Goal: Task Accomplishment & Management: Complete application form

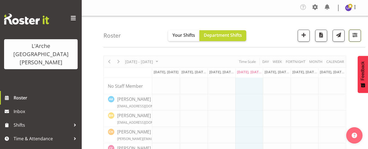
click at [356, 34] on span "button" at bounding box center [355, 34] width 7 height 7
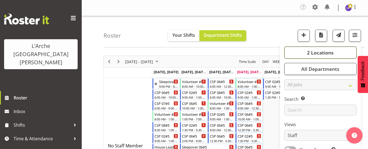
click at [315, 53] on span "2 Locations" at bounding box center [320, 52] width 27 height 7
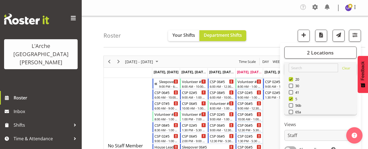
click at [290, 97] on span at bounding box center [291, 99] width 4 height 4
click at [290, 97] on input "5" at bounding box center [291, 99] width 4 height 4
checkbox input "false"
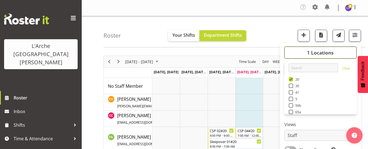
click at [328, 56] on button "1 Locations" at bounding box center [321, 53] width 72 height 12
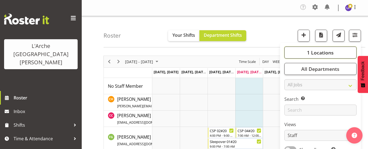
click at [323, 54] on span "1 Locations" at bounding box center [320, 52] width 27 height 7
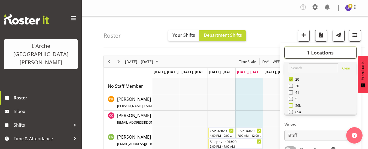
scroll to position [27, 0]
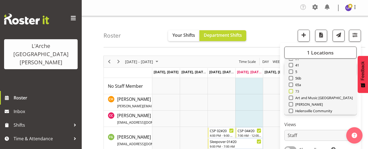
click at [292, 92] on span at bounding box center [291, 91] width 4 height 4
click at [292, 92] on input "73" at bounding box center [291, 92] width 4 height 4
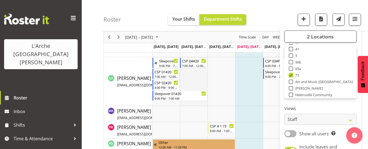
scroll to position [327, 0]
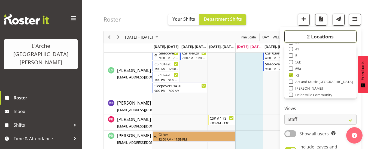
click at [338, 37] on button "2 Locations" at bounding box center [321, 37] width 72 height 12
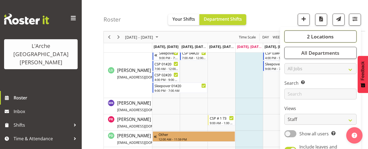
click at [319, 37] on span "2 Locations" at bounding box center [320, 36] width 27 height 7
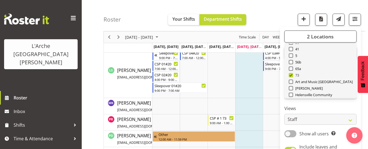
click at [290, 75] on span at bounding box center [291, 75] width 4 height 4
click at [290, 75] on input "73" at bounding box center [291, 76] width 4 height 4
checkbox input "false"
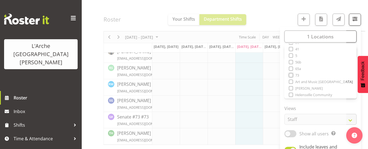
scroll to position [277, 0]
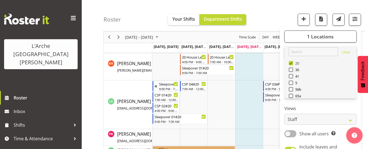
drag, startPoint x: 292, startPoint y: 61, endPoint x: 292, endPoint y: 64, distance: 3.3
click at [292, 61] on div "20" at bounding box center [321, 64] width 64 height 7
click at [290, 62] on span at bounding box center [291, 63] width 4 height 4
click at [290, 62] on input "20" at bounding box center [291, 64] width 4 height 4
checkbox input "false"
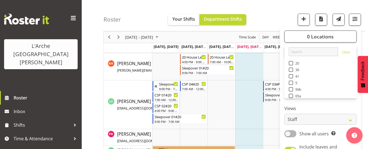
click at [291, 81] on span at bounding box center [291, 83] width 4 height 4
click at [291, 81] on input "5" at bounding box center [291, 83] width 4 height 4
checkbox input "true"
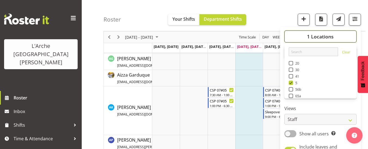
click at [320, 37] on span "1 Locations" at bounding box center [320, 36] width 27 height 7
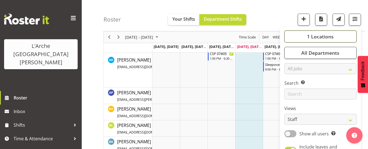
scroll to position [215, 0]
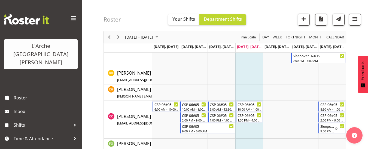
scroll to position [202, 0]
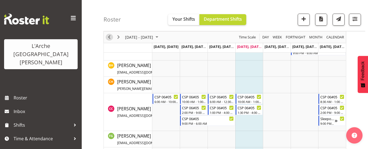
click at [108, 38] on span "Previous" at bounding box center [109, 37] width 7 height 7
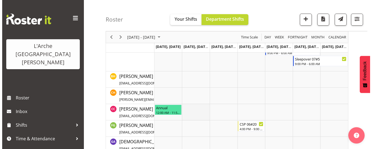
scroll to position [180, 0]
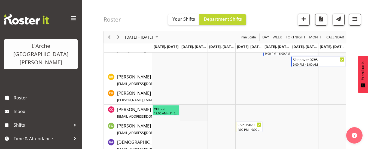
click at [184, 108] on td "Timeline Week of August 28, 2025" at bounding box center [194, 113] width 28 height 16
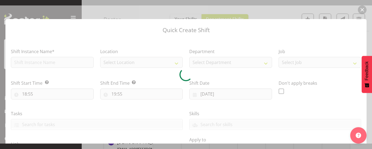
type input "[DATE]"
checkbox input "true"
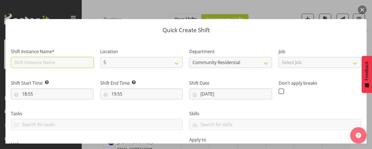
click at [59, 63] on input "text" at bounding box center [52, 62] width 83 height 11
type input "CSP 06#05"
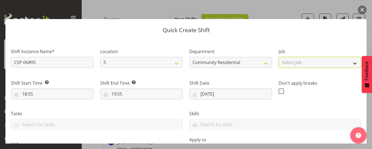
click at [283, 65] on select "Select Job Accounts Admin Art Coordinator Community Leader Community Support Pe…" at bounding box center [320, 62] width 83 height 11
select select "2"
click at [279, 57] on select "Select Job Accounts Admin Art Coordinator Community Leader Community Support Pe…" at bounding box center [320, 62] width 83 height 11
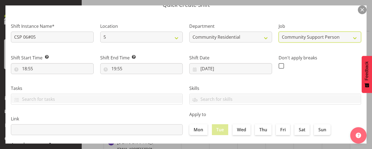
scroll to position [55, 0]
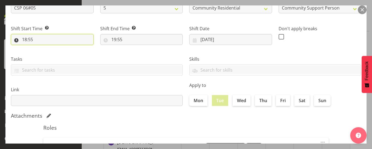
click at [32, 40] on input "18:55" at bounding box center [52, 39] width 83 height 11
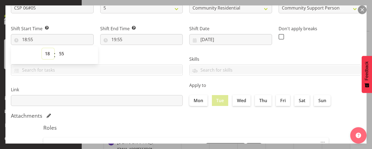
click at [47, 54] on select "00 01 02 03 04 05 06 07 08 09 10 11 12 13 14 15 16 17 18 19 20 21 22 23" at bounding box center [48, 53] width 12 height 11
select select "10"
click at [42, 48] on select "00 01 02 03 04 05 06 07 08 09 10 11 12 13 14 15 16 17 18 19 20 21 22 23" at bounding box center [48, 53] width 12 height 11
type input "10:55"
click at [63, 55] on select "00 01 02 03 04 05 06 07 08 09 10 11 12 13 14 15 16 17 18 19 20 21 22 23 24 25 2…" at bounding box center [62, 53] width 12 height 11
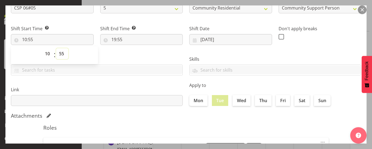
select select "0"
click at [56, 48] on select "00 01 02 03 04 05 06 07 08 09 10 11 12 13 14 15 16 17 18 19 20 21 22 23 24 25 2…" at bounding box center [62, 53] width 12 height 11
type input "10:00"
click at [121, 38] on input "19:55" at bounding box center [141, 39] width 83 height 11
click at [136, 53] on select "00 01 02 03 04 05 06 07 08 09 10 11 12 13 14 15 16 17 18 19 20 21 22 23" at bounding box center [137, 53] width 12 height 11
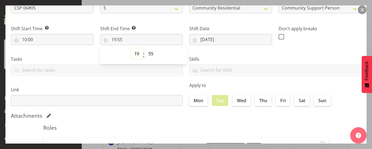
select select "13"
click at [131, 48] on select "00 01 02 03 04 05 06 07 08 09 10 11 12 13 14 15 16 17 18 19 20 21 22 23" at bounding box center [137, 53] width 12 height 11
type input "13:55"
click at [152, 54] on select "00 01 02 03 04 05 06 07 08 09 10 11 12 13 14 15 16 17 18 19 20 21 22 23 24 25 2…" at bounding box center [152, 53] width 12 height 11
select select "0"
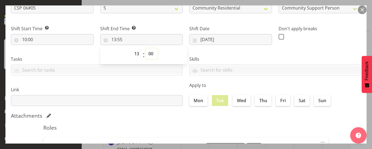
click at [146, 48] on select "00 01 02 03 04 05 06 07 08 09 10 11 12 13 14 15 16 17 18 19 20 21 22 23 24 25 2…" at bounding box center [152, 53] width 12 height 11
type input "13:00"
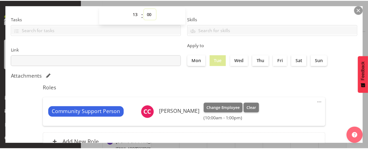
scroll to position [140, 0]
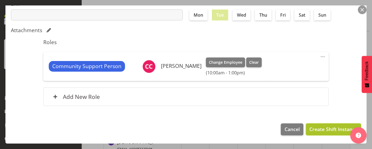
click at [319, 134] on button "Create Shift Instance" at bounding box center [333, 129] width 55 height 12
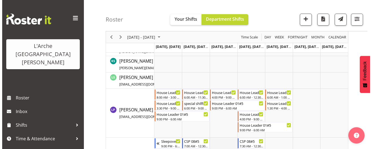
scroll to position [212, 0]
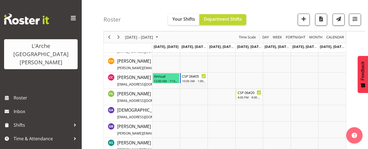
click at [187, 86] on td "Timeline Week of August 28, 2025" at bounding box center [194, 81] width 28 height 16
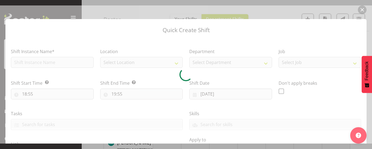
type input "[DATE]"
checkbox input "true"
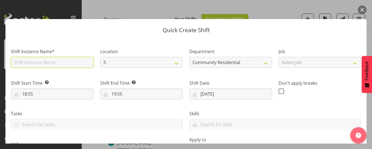
click at [46, 61] on input "text" at bounding box center [52, 62] width 83 height 11
type input "CSP 06#05"
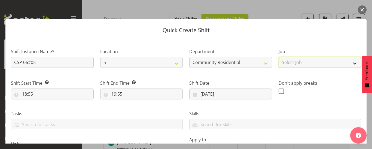
click at [279, 65] on select "Select Job Accounts Admin Art Coordinator Community Leader Community Support Pe…" at bounding box center [320, 62] width 83 height 11
select select "2"
click at [279, 57] on select "Select Job Accounts Admin Art Coordinator Community Leader Community Support Pe…" at bounding box center [320, 62] width 83 height 11
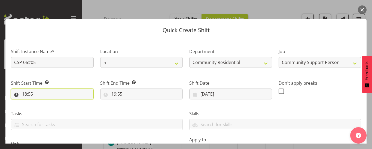
click at [27, 95] on input "18:55" at bounding box center [52, 94] width 83 height 11
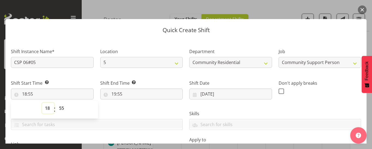
drag, startPoint x: 47, startPoint y: 107, endPoint x: 47, endPoint y: 103, distance: 3.6
click at [47, 106] on select "00 01 02 03 04 05 06 07 08 09 10 11 12 13 14 15 16 17 18 19 20 21 22 23" at bounding box center [48, 108] width 12 height 11
select select "14"
click at [42, 103] on select "00 01 02 03 04 05 06 07 08 09 10 11 12 13 14 15 16 17 18 19 20 21 22 23" at bounding box center [48, 108] width 12 height 11
type input "14:55"
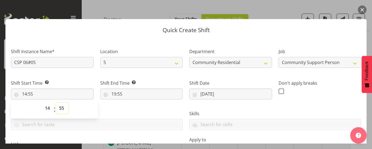
click at [63, 107] on select "00 01 02 03 04 05 06 07 08 09 10 11 12 13 14 15 16 17 18 19 20 21 22 23 24 25 2…" at bounding box center [62, 108] width 12 height 11
select select "0"
click at [56, 103] on select "00 01 02 03 04 05 06 07 08 09 10 11 12 13 14 15 16 17 18 19 20 21 22 23 24 25 2…" at bounding box center [62, 108] width 12 height 11
type input "14:00"
click at [122, 93] on input "19:55" at bounding box center [141, 94] width 83 height 11
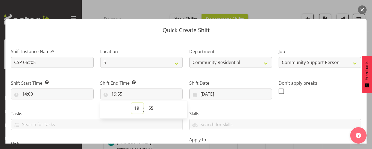
click at [136, 107] on select "00 01 02 03 04 05 06 07 08 09 10 11 12 13 14 15 16 17 18 19 20 21 22 23" at bounding box center [137, 108] width 12 height 11
select select "21"
click at [131, 103] on select "00 01 02 03 04 05 06 07 08 09 10 11 12 13 14 15 16 17 18 19 20 21 22 23" at bounding box center [137, 108] width 12 height 11
type input "21:55"
click at [150, 108] on select "00 01 02 03 04 05 06 07 08 09 10 11 12 13 14 15 16 17 18 19 20 21 22 23 24 25 2…" at bounding box center [152, 108] width 12 height 11
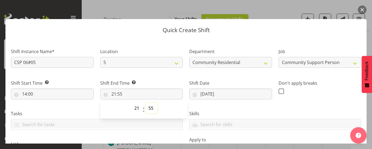
select select "0"
click at [146, 103] on select "00 01 02 03 04 05 06 07 08 09 10 11 12 13 14 15 16 17 18 19 20 21 22 23 24 25 2…" at bounding box center [152, 108] width 12 height 11
type input "21:00"
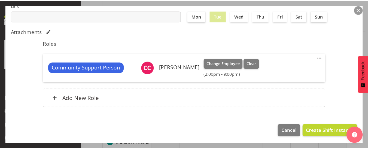
scroll to position [140, 0]
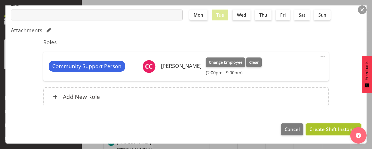
click at [335, 129] on span "Create Shift Instance" at bounding box center [334, 129] width 48 height 7
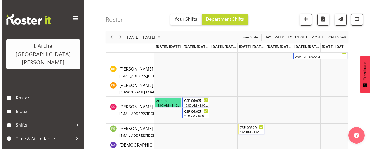
scroll to position [173, 0]
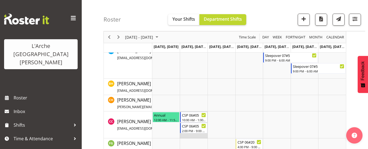
click at [188, 136] on td "Timeline Week of August 28, 2025" at bounding box center [194, 124] width 28 height 27
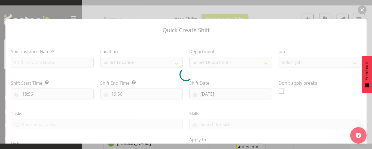
type input "[DATE]"
checkbox input "true"
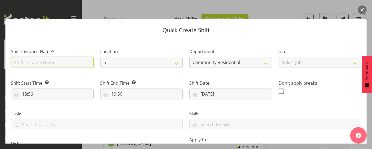
click at [54, 61] on input "text" at bounding box center [52, 62] width 83 height 11
type input "Sleepover 06#05"
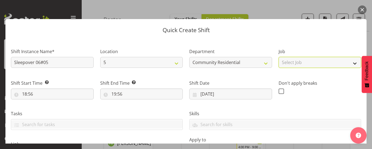
click at [300, 62] on select "Select Job Accounts Admin Art Coordinator Community Leader Community Support Pe…" at bounding box center [320, 62] width 83 height 11
select select "2"
click at [279, 57] on select "Select Job Accounts Admin Art Coordinator Community Leader Community Support Pe…" at bounding box center [320, 62] width 83 height 11
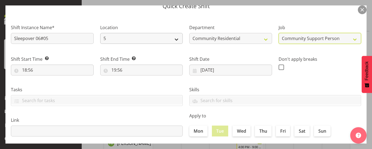
scroll to position [55, 0]
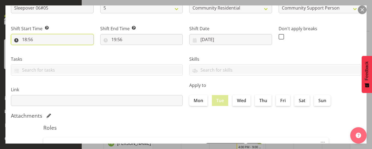
click at [29, 40] on input "18:56" at bounding box center [52, 39] width 83 height 11
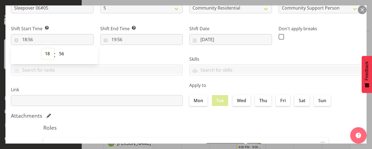
click at [48, 53] on select "00 01 02 03 04 05 06 07 08 09 10 11 12 13 14 15 16 17 18 19 20 21 22 23" at bounding box center [48, 53] width 12 height 11
select select "21"
click at [42, 48] on select "00 01 02 03 04 05 06 07 08 09 10 11 12 13 14 15 16 17 18 19 20 21 22 23" at bounding box center [48, 53] width 12 height 11
type input "21:56"
drag, startPoint x: 60, startPoint y: 53, endPoint x: 60, endPoint y: 50, distance: 3.0
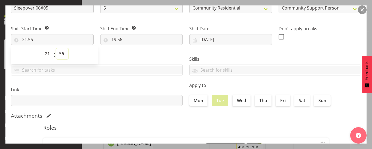
click at [60, 53] on select "00 01 02 03 04 05 06 07 08 09 10 11 12 13 14 15 16 17 18 19 20 21 22 23 24 25 2…" at bounding box center [62, 53] width 12 height 11
select select "0"
click at [56, 48] on select "00 01 02 03 04 05 06 07 08 09 10 11 12 13 14 15 16 17 18 19 20 21 22 23 24 25 2…" at bounding box center [62, 53] width 12 height 11
type input "21:00"
click at [116, 41] on input "19:56" at bounding box center [141, 39] width 83 height 11
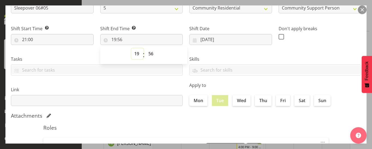
click at [134, 55] on select "00 01 02 03 04 05 06 07 08 09 10 11 12 13 14 15 16 17 18 19 20 21 22 23" at bounding box center [137, 53] width 12 height 11
select select "6"
click at [131, 48] on select "00 01 02 03 04 05 06 07 08 09 10 11 12 13 14 15 16 17 18 19 20 21 22 23" at bounding box center [137, 53] width 12 height 11
type input "06:56"
click at [150, 53] on select "00 01 02 03 04 05 06 07 08 09 10 11 12 13 14 15 16 17 18 19 20 21 22 23 24 25 2…" at bounding box center [152, 53] width 12 height 11
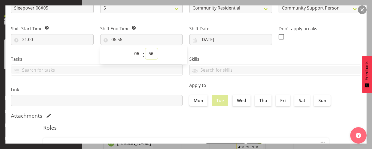
select select "0"
click at [146, 48] on select "00 01 02 03 04 05 06 07 08 09 10 11 12 13 14 15 16 17 18 19 20 21 22 23 24 25 2…" at bounding box center [152, 53] width 12 height 11
type input "06:00"
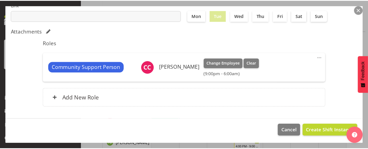
scroll to position [140, 0]
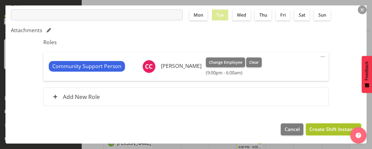
click at [324, 130] on span "Create Shift Instance" at bounding box center [334, 129] width 48 height 7
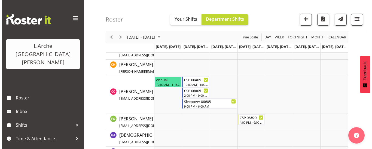
scroll to position [200, 0]
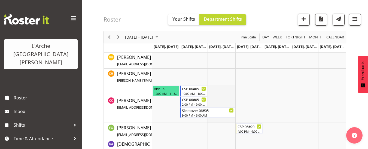
click at [213, 87] on td "Timeline Week of August 28, 2025" at bounding box center [222, 104] width 28 height 38
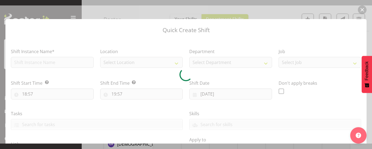
type input "[DATE]"
checkbox input "true"
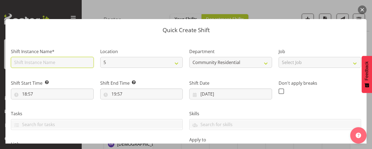
click at [42, 63] on input "text" at bounding box center [52, 62] width 83 height 11
type input "CSP 06#05"
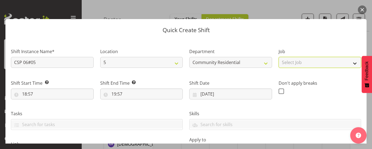
click at [302, 63] on select "Select Job Accounts Admin Art Coordinator Community Leader Community Support Pe…" at bounding box center [320, 62] width 83 height 11
select select "2"
click at [279, 57] on select "Select Job Accounts Admin Art Coordinator Community Leader Community Support Pe…" at bounding box center [320, 62] width 83 height 11
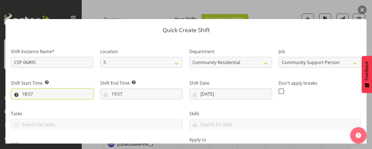
click at [29, 95] on input "18:57" at bounding box center [52, 94] width 83 height 11
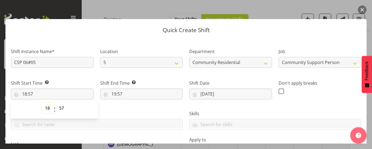
click at [47, 108] on select "00 01 02 03 04 05 06 07 08 09 10 11 12 13 14 15 16 17 18 19 20 21 22 23" at bounding box center [48, 108] width 12 height 11
select select "6"
click at [42, 103] on select "00 01 02 03 04 05 06 07 08 09 10 11 12 13 14 15 16 17 18 19 20 21 22 23" at bounding box center [48, 108] width 12 height 11
type input "06:57"
click at [61, 109] on select "00 01 02 03 04 05 06 07 08 09 10 11 12 13 14 15 16 17 18 19 20 21 22 23 24 25 2…" at bounding box center [62, 108] width 12 height 11
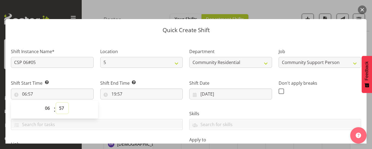
select select "0"
click at [56, 103] on select "00 01 02 03 04 05 06 07 08 09 10 11 12 13 14 15 16 17 18 19 20 21 22 23 24 25 2…" at bounding box center [62, 108] width 12 height 11
type input "06:00"
click at [119, 94] on input "19:57" at bounding box center [141, 94] width 83 height 11
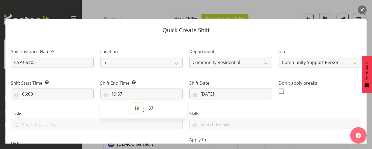
click at [135, 110] on select "00 01 02 03 04 05 06 07 08 09 10 11 12 13 14 15 16 17 18 19 20 21 22 23" at bounding box center [137, 108] width 12 height 11
select select "13"
click at [131, 103] on select "00 01 02 03 04 05 06 07 08 09 10 11 12 13 14 15 16 17 18 19 20 21 22 23" at bounding box center [137, 108] width 12 height 11
type input "13:57"
click at [147, 108] on select "00 01 02 03 04 05 06 07 08 09 10 11 12 13 14 15 16 17 18 19 20 21 22 23 24 25 2…" at bounding box center [152, 108] width 12 height 11
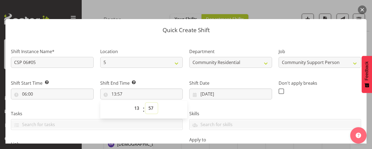
select select "0"
click at [146, 103] on select "00 01 02 03 04 05 06 07 08 09 10 11 12 13 14 15 16 17 18 19 20 21 22 23 24 25 2…" at bounding box center [152, 108] width 12 height 11
type input "13:00"
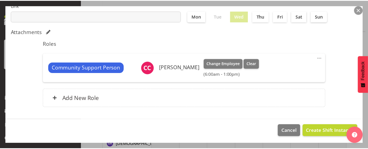
scroll to position [140, 0]
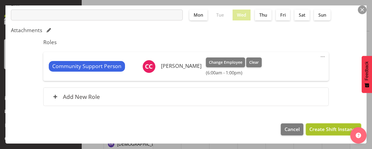
click at [322, 126] on span "Create Shift Instance" at bounding box center [334, 129] width 48 height 7
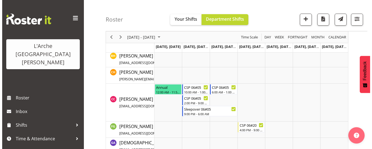
scroll to position [199, 0]
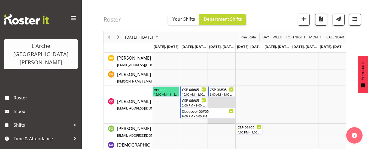
click at [211, 100] on td "Timeline Week of August 28, 2025" at bounding box center [222, 105] width 28 height 38
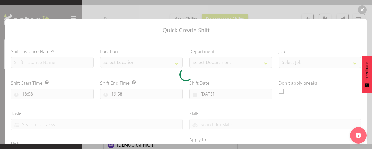
type input "[DATE]"
checkbox input "true"
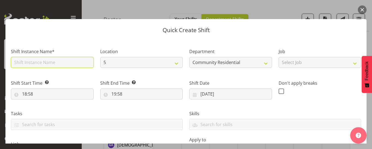
click at [48, 63] on input "text" at bounding box center [52, 62] width 83 height 11
type input "CSP 06#05"
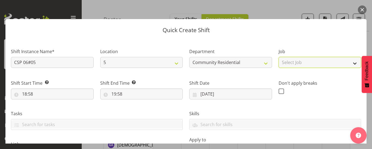
click at [309, 63] on select "Select Job Accounts Admin Art Coordinator Community Leader Community Support Pe…" at bounding box center [320, 62] width 83 height 11
select select "2"
click at [279, 57] on select "Select Job Accounts Admin Art Coordinator Community Leader Community Support Pe…" at bounding box center [320, 62] width 83 height 11
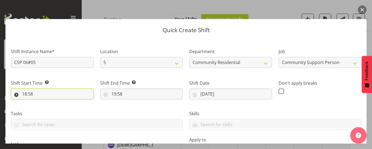
click at [29, 95] on input "18:58" at bounding box center [52, 94] width 83 height 11
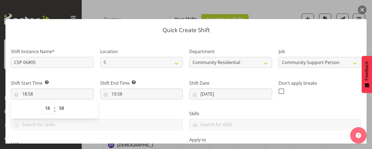
click at [47, 108] on select "00 01 02 03 04 05 06 07 08 09 10 11 12 13 14 15 16 17 18 19 20 21 22 23" at bounding box center [48, 108] width 12 height 11
select select "14"
click at [42, 103] on select "00 01 02 03 04 05 06 07 08 09 10 11 12 13 14 15 16 17 18 19 20 21 22 23" at bounding box center [48, 108] width 12 height 11
type input "14:58"
click at [60, 108] on select "00 01 02 03 04 05 06 07 08 09 10 11 12 13 14 15 16 17 18 19 20 21 22 23 24 25 2…" at bounding box center [62, 108] width 12 height 11
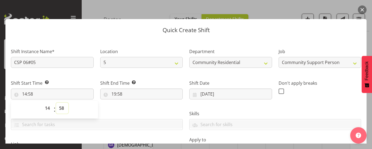
select select "0"
click at [56, 103] on select "00 01 02 03 04 05 06 07 08 09 10 11 12 13 14 15 16 17 18 19 20 21 22 23 24 25 2…" at bounding box center [62, 108] width 12 height 11
type input "14:00"
click at [113, 93] on input "19:58" at bounding box center [141, 94] width 83 height 11
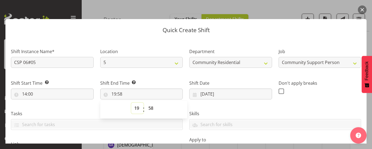
click at [136, 108] on select "00 01 02 03 04 05 06 07 08 09 10 11 12 13 14 15 16 17 18 19 20 21 22 23" at bounding box center [137, 108] width 12 height 11
select select "16"
click at [131, 103] on select "00 01 02 03 04 05 06 07 08 09 10 11 12 13 14 15 16 17 18 19 20 21 22 23" at bounding box center [137, 108] width 12 height 11
type input "16:58"
click at [150, 108] on select "00 01 02 03 04 05 06 07 08 09 10 11 12 13 14 15 16 17 18 19 20 21 22 23 24 25 2…" at bounding box center [152, 108] width 12 height 11
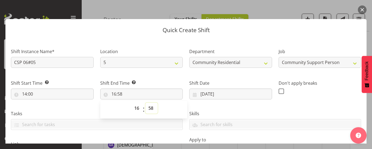
select select "0"
click at [146, 103] on select "00 01 02 03 04 05 06 07 08 09 10 11 12 13 14 15 16 17 18 19 20 21 22 23 24 25 2…" at bounding box center [152, 108] width 12 height 11
type input "16:00"
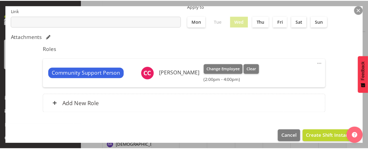
scroll to position [140, 0]
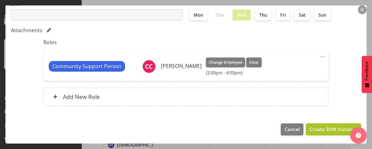
click at [316, 130] on span "Create Shift Instance" at bounding box center [334, 129] width 48 height 7
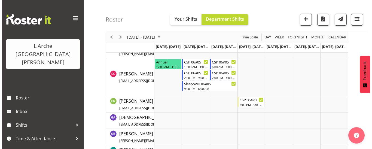
scroll to position [225, 0]
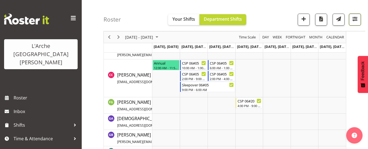
click at [355, 18] on span "button" at bounding box center [355, 18] width 7 height 7
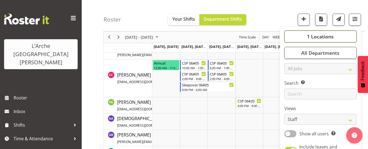
click at [337, 38] on button "1 Locations" at bounding box center [321, 37] width 72 height 12
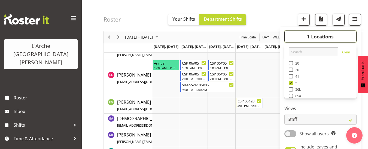
click at [337, 38] on button "1 Locations" at bounding box center [321, 37] width 72 height 12
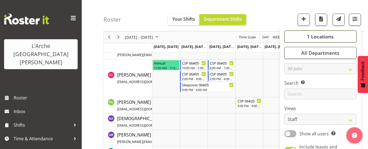
click at [321, 35] on span "1 Locations" at bounding box center [320, 36] width 27 height 7
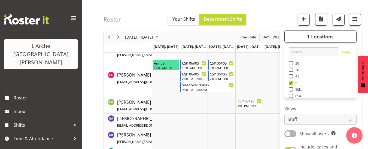
click at [282, 12] on div "Roster Your Shifts Department Shifts 1 Locations Clear 20 30 41 5 56b 65a 73 Ar…" at bounding box center [235, 15] width 262 height 31
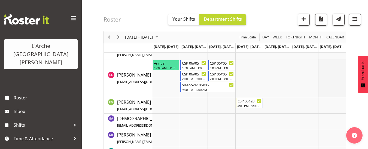
click at [322, 61] on td "Timeline Week of August 28, 2025" at bounding box center [332, 78] width 28 height 38
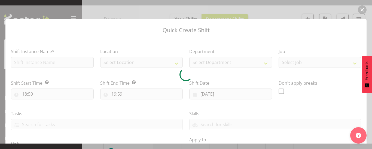
type input "[DATE]"
checkbox input "true"
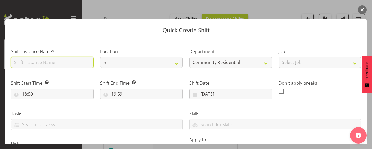
click at [29, 62] on input "text" at bounding box center [52, 62] width 83 height 11
type input "CSP 06#05"
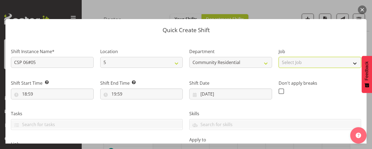
click at [290, 63] on select "Select Job Accounts Admin Art Coordinator Community Leader Community Support Pe…" at bounding box center [320, 62] width 83 height 11
select select "2"
click at [279, 57] on select "Select Job Accounts Admin Art Coordinator Community Leader Community Support Pe…" at bounding box center [320, 62] width 83 height 11
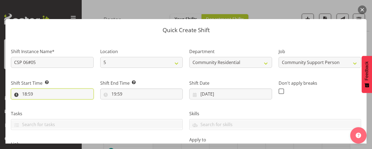
click at [31, 92] on input "18:59" at bounding box center [52, 94] width 83 height 11
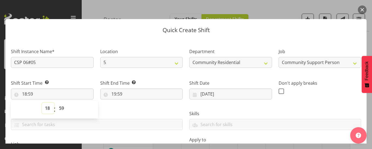
click at [47, 107] on select "00 01 02 03 04 05 06 07 08 09 10 11 12 13 14 15 16 17 18 19 20 21 22 23" at bounding box center [48, 108] width 12 height 11
select select "8"
click at [42, 103] on select "00 01 02 03 04 05 06 07 08 09 10 11 12 13 14 15 16 17 18 19 20 21 22 23" at bounding box center [48, 108] width 12 height 11
type input "08:59"
click at [63, 108] on select "00 01 02 03 04 05 06 07 08 09 10 11 12 13 14 15 16 17 18 19 20 21 22 23 24 25 2…" at bounding box center [62, 108] width 12 height 11
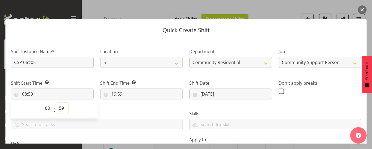
select select "30"
click at [56, 103] on select "00 01 02 03 04 05 06 07 08 09 10 11 12 13 14 15 16 17 18 19 20 21 22 23 24 25 2…" at bounding box center [62, 108] width 12 height 11
type input "08:30"
click at [116, 94] on input "19:59" at bounding box center [141, 94] width 83 height 11
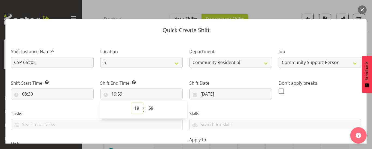
click at [136, 107] on select "00 01 02 03 04 05 06 07 08 09 10 11 12 13 14 15 16 17 18 19 20 21 22 23" at bounding box center [137, 108] width 12 height 11
select select "13"
click at [131, 103] on select "00 01 02 03 04 05 06 07 08 09 10 11 12 13 14 15 16 17 18 19 20 21 22 23" at bounding box center [137, 108] width 12 height 11
type input "13:59"
click at [149, 107] on select "00 01 02 03 04 05 06 07 08 09 10 11 12 13 14 15 16 17 18 19 20 21 22 23 24 25 2…" at bounding box center [152, 108] width 12 height 11
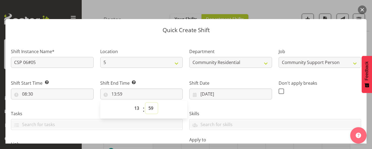
select select "0"
click at [146, 103] on select "00 01 02 03 04 05 06 07 08 09 10 11 12 13 14 15 16 17 18 19 20 21 22 23 24 25 2…" at bounding box center [152, 108] width 12 height 11
type input "13:00"
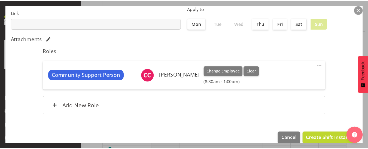
scroll to position [140, 0]
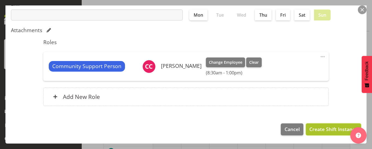
click at [320, 129] on span "Create Shift Instance" at bounding box center [334, 129] width 48 height 7
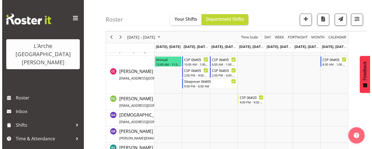
scroll to position [224, 0]
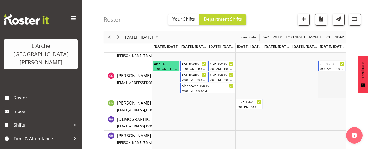
click at [324, 75] on td "Timeline Week of August 28, 2025" at bounding box center [332, 79] width 28 height 38
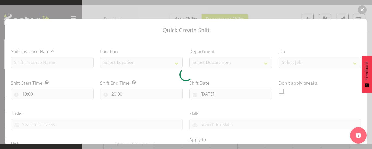
type input "[DATE]"
checkbox input "true"
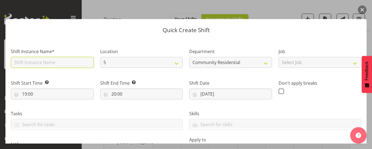
click at [42, 60] on input "text" at bounding box center [52, 62] width 83 height 11
type input "CSP 06#05"
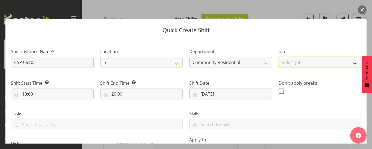
click at [322, 67] on select "Select Job Accounts Admin Art Coordinator Community Leader Community Support Pe…" at bounding box center [320, 62] width 83 height 11
select select "2"
click at [279, 57] on select "Select Job Accounts Admin Art Coordinator Community Leader Community Support Pe…" at bounding box center [320, 62] width 83 height 11
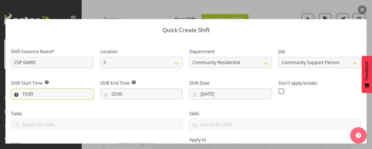
click at [25, 95] on input "19:00" at bounding box center [52, 94] width 83 height 11
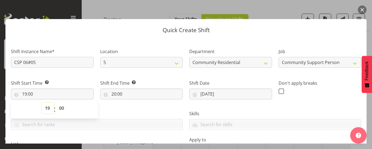
click at [46, 107] on select "00 01 02 03 04 05 06 07 08 09 10 11 12 13 14 15 16 17 18 19 20 21 22 23" at bounding box center [48, 108] width 12 height 11
select select "14"
click at [42, 103] on select "00 01 02 03 04 05 06 07 08 09 10 11 12 13 14 15 16 17 18 19 20 21 22 23" at bounding box center [48, 108] width 12 height 11
type input "14:00"
click at [120, 94] on input "20:00" at bounding box center [141, 94] width 83 height 11
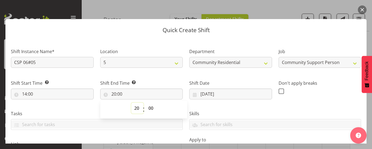
click at [134, 108] on select "00 01 02 03 04 05 06 07 08 09 10 11 12 13 14 15 16 17 18 19 20 21 22 23" at bounding box center [137, 108] width 12 height 11
select select "21"
click at [131, 103] on select "00 01 02 03 04 05 06 07 08 09 10 11 12 13 14 15 16 17 18 19 20 21 22 23" at bounding box center [137, 108] width 12 height 11
type input "21:00"
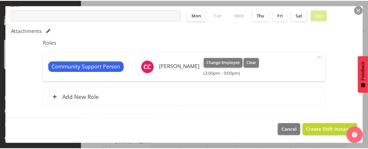
scroll to position [140, 0]
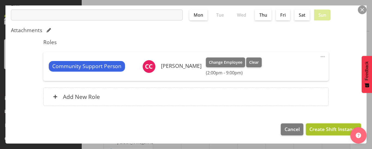
click at [312, 130] on span "Create Shift Instance" at bounding box center [334, 129] width 48 height 7
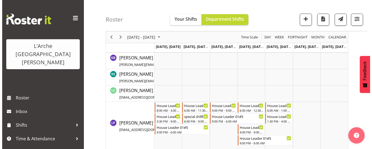
scroll to position [224, 0]
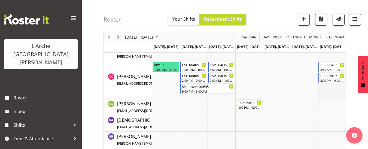
click at [327, 86] on td "Timeline Week of August 28, 2025" at bounding box center [332, 80] width 28 height 38
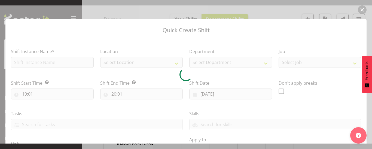
type input "[DATE]"
checkbox input "true"
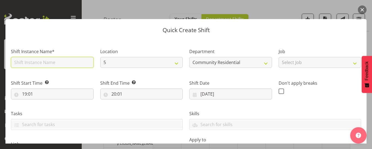
click at [55, 62] on input "text" at bounding box center [52, 62] width 83 height 11
type input "CSP 06#05"
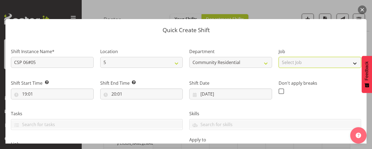
click at [294, 65] on select "Select Job Accounts Admin Art Coordinator Community Leader Community Support Pe…" at bounding box center [320, 62] width 83 height 11
select select "2"
click at [279, 57] on select "Select Job Accounts Admin Art Coordinator Community Leader Community Support Pe…" at bounding box center [320, 62] width 83 height 11
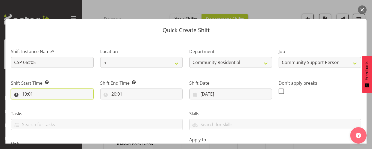
click at [28, 93] on input "19:01" at bounding box center [52, 94] width 83 height 11
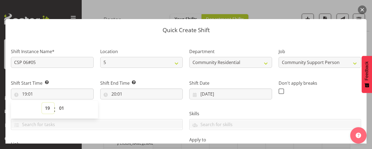
click at [47, 107] on select "00 01 02 03 04 05 06 07 08 09 10 11 12 13 14 15 16 17 18 19 20 21 22 23" at bounding box center [48, 108] width 12 height 11
drag, startPoint x: 36, startPoint y: 63, endPoint x: 3, endPoint y: 63, distance: 33.0
click at [3, 63] on div "Quick Create Shift Shift Instance Name* CSP 06#05 Location 5 20 73 Department C…" at bounding box center [186, 74] width 372 height 138
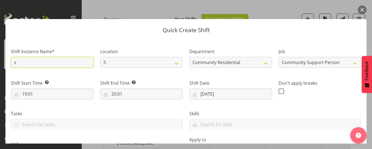
type input "Sleepover 06#05"
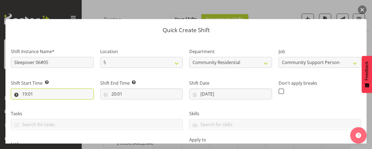
drag, startPoint x: 43, startPoint y: 94, endPoint x: 37, endPoint y: 94, distance: 6.8
click at [37, 94] on input "19:01" at bounding box center [52, 94] width 83 height 11
click at [24, 96] on input "19:01" at bounding box center [52, 94] width 83 height 11
click at [24, 95] on input "19:01" at bounding box center [52, 94] width 83 height 11
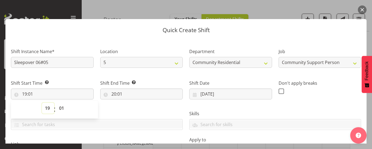
click at [45, 108] on select "00 01 02 03 04 05 06 07 08 09 10 11 12 13 14 15 16 17 18 19 20 21 22 23" at bounding box center [48, 108] width 12 height 11
select select "21"
click at [42, 103] on select "00 01 02 03 04 05 06 07 08 09 10 11 12 13 14 15 16 17 18 19 20 21 22 23" at bounding box center [48, 108] width 12 height 11
type input "21:01"
click at [59, 107] on select "00 01 02 03 04 05 06 07 08 09 10 11 12 13 14 15 16 17 18 19 20 21 22 23 24 25 2…" at bounding box center [62, 108] width 12 height 11
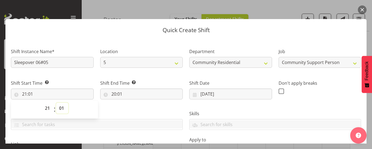
select select "0"
click at [56, 103] on select "00 01 02 03 04 05 06 07 08 09 10 11 12 13 14 15 16 17 18 19 20 21 22 23 24 25 2…" at bounding box center [62, 108] width 12 height 11
type input "21:00"
click at [113, 92] on input "20:01" at bounding box center [141, 94] width 83 height 11
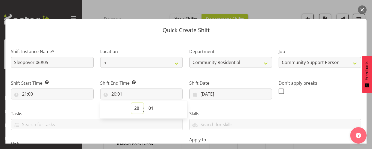
click at [136, 109] on select "00 01 02 03 04 05 06 07 08 09 10 11 12 13 14 15 16 17 18 19 20 21 22 23" at bounding box center [137, 108] width 12 height 11
select select "6"
click at [131, 103] on select "00 01 02 03 04 05 06 07 08 09 10 11 12 13 14 15 16 17 18 19 20 21 22 23" at bounding box center [137, 108] width 12 height 11
type input "06:01"
click at [149, 110] on select "00 01 02 03 04 05 06 07 08 09 10 11 12 13 14 15 16 17 18 19 20 21 22 23 24 25 2…" at bounding box center [152, 108] width 12 height 11
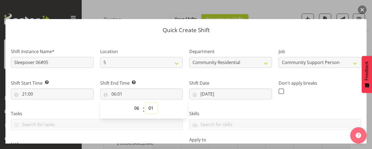
select select "0"
click at [146, 103] on select "00 01 02 03 04 05 06 07 08 09 10 11 12 13 14 15 16 17 18 19 20 21 22 23 24 25 2…" at bounding box center [152, 108] width 12 height 11
type input "06:00"
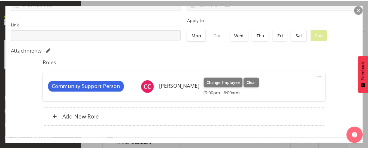
scroll to position [140, 0]
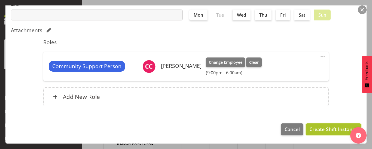
click at [319, 130] on span "Create Shift Instance" at bounding box center [334, 129] width 48 height 7
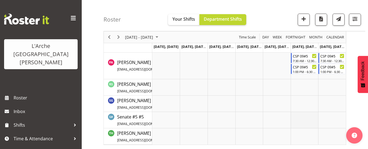
scroll to position [444, 0]
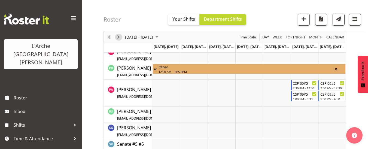
click at [119, 37] on span "Next" at bounding box center [118, 37] width 7 height 7
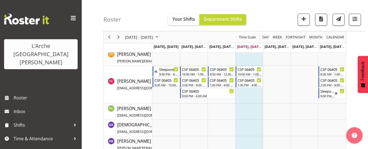
scroll to position [227, 0]
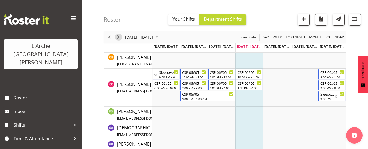
click at [122, 37] on button "Next" at bounding box center [118, 37] width 7 height 7
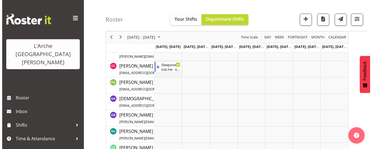
scroll to position [232, 0]
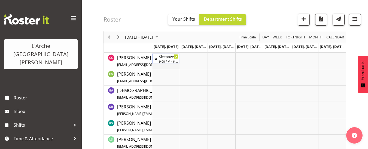
click at [159, 66] on td "Timeline Week of September 11, 2025" at bounding box center [166, 61] width 28 height 16
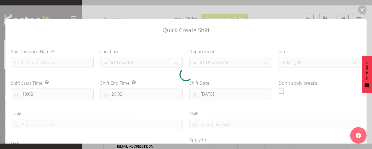
type input "[DATE]"
checkbox input "true"
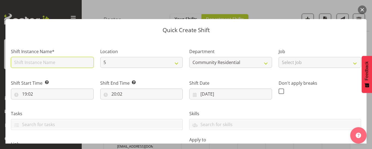
click at [44, 57] on input "text" at bounding box center [52, 62] width 83 height 11
type input "CSP 06#05"
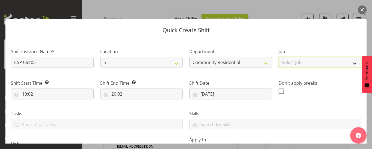
click at [299, 64] on select "Select Job Accounts Admin Art Coordinator Community Leader Community Support Pe…" at bounding box center [320, 62] width 83 height 11
select select "2"
click at [279, 57] on select "Select Job Accounts Admin Art Coordinator Community Leader Community Support Pe…" at bounding box center [320, 62] width 83 height 11
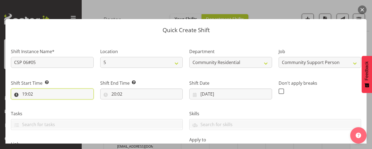
click at [28, 92] on input "19:02" at bounding box center [52, 94] width 83 height 11
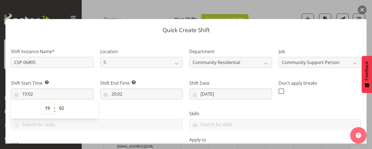
drag, startPoint x: 48, startPoint y: 108, endPoint x: 49, endPoint y: 103, distance: 4.8
click at [47, 107] on select "00 01 02 03 04 05 06 07 08 09 10 11 12 13 14 15 16 17 18 19 20 21 22 23" at bounding box center [48, 108] width 12 height 11
select select "6"
click at [42, 103] on select "00 01 02 03 04 05 06 07 08 09 10 11 12 13 14 15 16 17 18 19 20 21 22 23" at bounding box center [48, 108] width 12 height 11
type input "06:02"
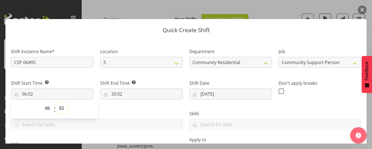
click at [62, 108] on select "00 01 02 03 04 05 06 07 08 09 10 11 12 13 14 15 16 17 18 19 20 21 22 23 24 25 2…" at bounding box center [62, 108] width 12 height 11
select select "0"
click at [56, 103] on select "00 01 02 03 04 05 06 07 08 09 10 11 12 13 14 15 16 17 18 19 20 21 22 23 24 25 2…" at bounding box center [62, 108] width 12 height 11
type input "06:00"
click at [119, 95] on input "20:02" at bounding box center [141, 94] width 83 height 11
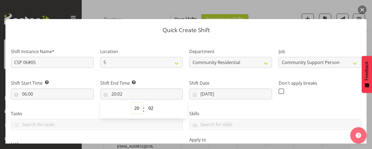
click at [135, 107] on select "00 01 02 03 04 05 06 07 08 09 10 11 12 13 14 15 16 17 18 19 20 21 22 23" at bounding box center [137, 108] width 12 height 11
select select "10"
click at [131, 103] on select "00 01 02 03 04 05 06 07 08 09 10 11 12 13 14 15 16 17 18 19 20 21 22 23" at bounding box center [137, 108] width 12 height 11
type input "10:02"
drag, startPoint x: 150, startPoint y: 110, endPoint x: 150, endPoint y: 106, distance: 3.3
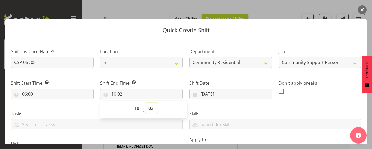
click at [150, 110] on select "00 01 02 03 04 05 06 07 08 09 10 11 12 13 14 15 16 17 18 19 20 21 22 23 24 25 2…" at bounding box center [152, 108] width 12 height 11
select select "0"
click at [146, 103] on select "00 01 02 03 04 05 06 07 08 09 10 11 12 13 14 15 16 17 18 19 20 21 22 23 24 25 2…" at bounding box center [152, 108] width 12 height 11
type input "10:00"
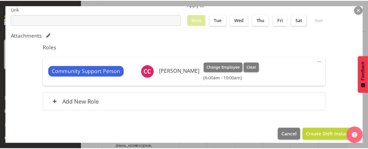
scroll to position [140, 0]
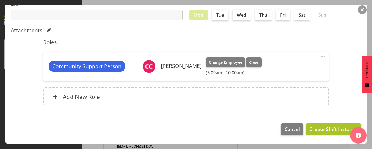
click at [325, 128] on span "Create Shift Instance" at bounding box center [334, 129] width 48 height 7
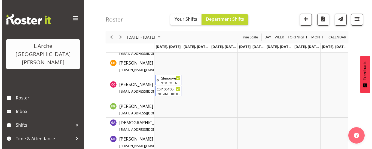
scroll to position [165, 0]
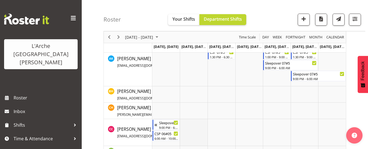
click at [185, 123] on td "Timeline Week of September 11, 2025" at bounding box center [194, 132] width 28 height 27
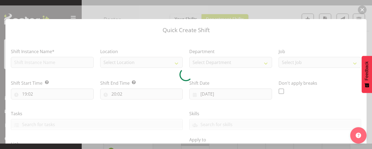
type input "[DATE]"
checkbox input "true"
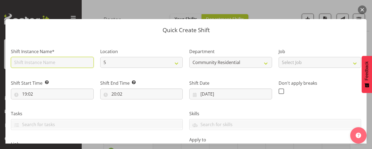
click at [38, 64] on input "text" at bounding box center [52, 62] width 83 height 11
type input "CSP 06#05"
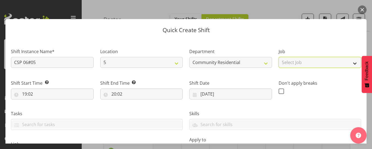
click at [310, 59] on select "Select Job Accounts Admin Art Coordinator Community Leader Community Support Pe…" at bounding box center [320, 62] width 83 height 11
select select "2"
click at [279, 57] on select "Select Job Accounts Admin Art Coordinator Community Leader Community Support Pe…" at bounding box center [320, 62] width 83 height 11
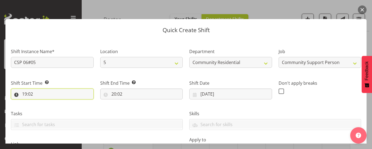
click at [26, 95] on input "19:02" at bounding box center [52, 94] width 83 height 11
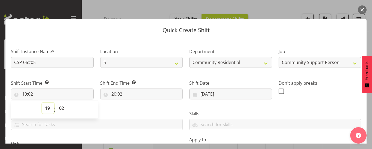
click at [49, 108] on select "00 01 02 03 04 05 06 07 08 09 10 11 12 13 14 15 16 17 18 19 20 21 22 23" at bounding box center [48, 108] width 12 height 11
select select "10"
click at [42, 103] on select "00 01 02 03 04 05 06 07 08 09 10 11 12 13 14 15 16 17 18 19 20 21 22 23" at bounding box center [48, 108] width 12 height 11
type input "10:02"
click at [62, 108] on select "00 01 02 03 04 05 06 07 08 09 10 11 12 13 14 15 16 17 18 19 20 21 22 23 24 25 2…" at bounding box center [62, 108] width 12 height 11
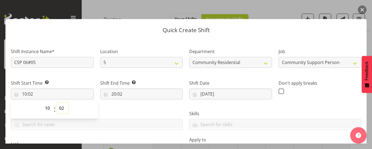
select select "0"
click at [56, 103] on select "00 01 02 03 04 05 06 07 08 09 10 11 12 13 14 15 16 17 18 19 20 21 22 23 24 25 2…" at bounding box center [62, 108] width 12 height 11
type input "10:00"
click at [113, 94] on input "20:02" at bounding box center [141, 94] width 83 height 11
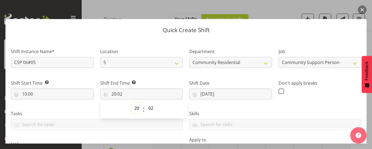
click at [135, 108] on select "00 01 02 03 04 05 06 07 08 09 10 11 12 13 14 15 16 17 18 19 20 21 22 23" at bounding box center [137, 108] width 12 height 11
select select "13"
click at [131, 103] on select "00 01 02 03 04 05 06 07 08 09 10 11 12 13 14 15 16 17 18 19 20 21 22 23" at bounding box center [137, 108] width 12 height 11
type input "13:02"
click at [150, 108] on select "00 01 02 03 04 05 06 07 08 09 10 11 12 13 14 15 16 17 18 19 20 21 22 23 24 25 2…" at bounding box center [152, 108] width 12 height 11
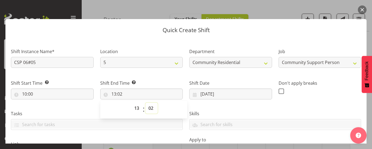
select select "0"
click at [146, 103] on select "00 01 02 03 04 05 06 07 08 09 10 11 12 13 14 15 16 17 18 19 20 21 22 23 24 25 2…" at bounding box center [152, 108] width 12 height 11
type input "13:00"
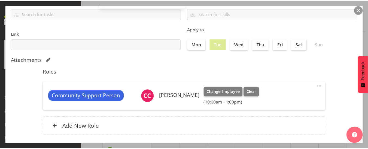
scroll to position [140, 0]
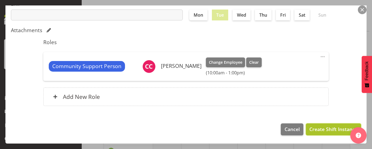
click at [332, 130] on span "Create Shift Instance" at bounding box center [334, 129] width 48 height 7
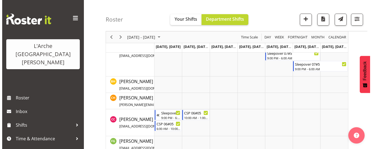
scroll to position [208, 0]
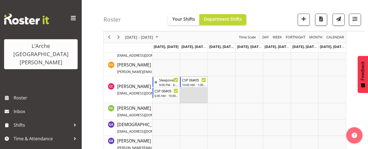
click at [185, 90] on td "Timeline Week of September 11, 2025" at bounding box center [194, 89] width 28 height 27
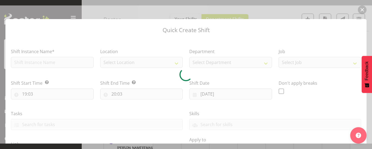
type input "[DATE]"
checkbox input "true"
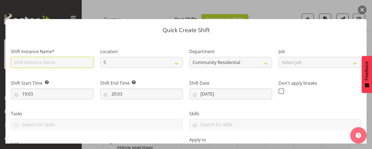
click at [47, 61] on input "text" at bounding box center [52, 62] width 83 height 11
type input "CSP 06#05"
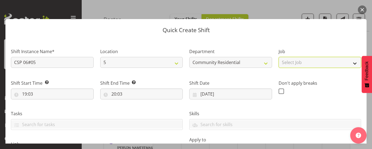
click at [304, 62] on select "Select Job Accounts Admin Art Coordinator Community Leader Community Support Pe…" at bounding box center [320, 62] width 83 height 11
select select "2"
click at [279, 57] on select "Select Job Accounts Admin Art Coordinator Community Leader Community Support Pe…" at bounding box center [320, 62] width 83 height 11
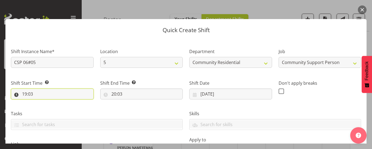
click at [33, 93] on input "19:03" at bounding box center [52, 94] width 83 height 11
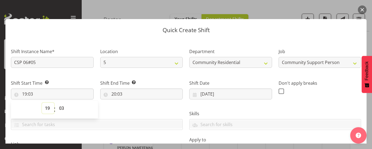
click at [49, 108] on select "00 01 02 03 04 05 06 07 08 09 10 11 12 13 14 15 16 17 18 19 20 21 22 23" at bounding box center [48, 108] width 12 height 11
select select "13"
click at [42, 103] on select "00 01 02 03 04 05 06 07 08 09 10 11 12 13 14 15 16 17 18 19 20 21 22 23" at bounding box center [48, 108] width 12 height 11
type input "13:03"
click at [62, 108] on select "00 01 02 03 04 05 06 07 08 09 10 11 12 13 14 15 16 17 18 19 20 21 22 23 24 25 2…" at bounding box center [62, 108] width 12 height 11
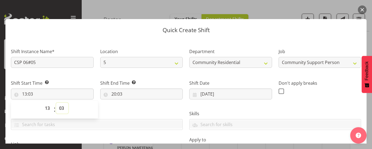
click at [62, 108] on select "00 01 02 03 04 05 06 07 08 09 10 11 12 13 14 15 16 17 18 19 20 21 22 23 24 25 2…" at bounding box center [62, 108] width 12 height 11
click at [63, 108] on select "00 01 02 03 04 05 06 07 08 09 10 11 12 13 14 15 16 17 18 19 20 21 22 23 24 25 2…" at bounding box center [62, 108] width 12 height 11
select select "30"
click at [56, 103] on select "00 01 02 03 04 05 06 07 08 09 10 11 12 13 14 15 16 17 18 19 20 21 22 23 24 25 2…" at bounding box center [62, 108] width 12 height 11
type input "13:30"
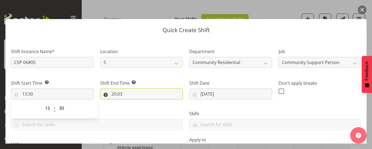
click at [120, 95] on input "20:03" at bounding box center [141, 94] width 83 height 11
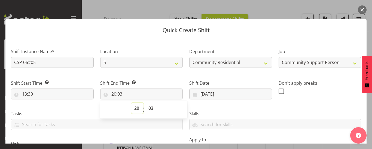
click at [136, 108] on select "00 01 02 03 04 05 06 07 08 09 10 11 12 13 14 15 16 17 18 19 20 21 22 23" at bounding box center [137, 108] width 12 height 11
select select "21"
click at [131, 103] on select "00 01 02 03 04 05 06 07 08 09 10 11 12 13 14 15 16 17 18 19 20 21 22 23" at bounding box center [137, 108] width 12 height 11
type input "21:03"
drag, startPoint x: 150, startPoint y: 107, endPoint x: 150, endPoint y: 103, distance: 3.8
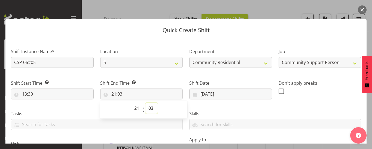
click at [150, 107] on select "00 01 02 03 04 05 06 07 08 09 10 11 12 13 14 15 16 17 18 19 20 21 22 23 24 25 2…" at bounding box center [152, 108] width 12 height 11
select select "0"
click at [146, 103] on select "00 01 02 03 04 05 06 07 08 09 10 11 12 13 14 15 16 17 18 19 20 21 22 23 24 25 2…" at bounding box center [152, 108] width 12 height 11
type input "21:00"
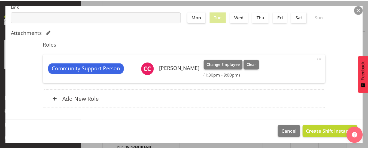
scroll to position [140, 0]
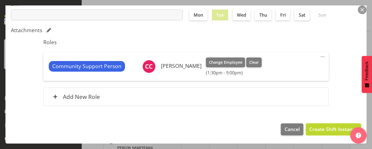
click at [324, 128] on span "Create Shift Instance" at bounding box center [334, 129] width 48 height 7
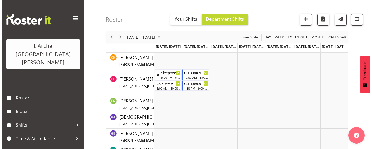
scroll to position [204, 0]
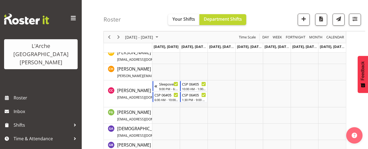
click at [188, 103] on td "Timeline Week of September 11, 2025" at bounding box center [194, 93] width 28 height 27
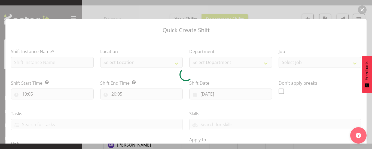
type input "[DATE]"
checkbox input "true"
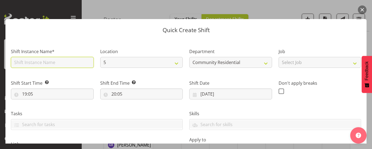
click at [62, 65] on input "text" at bounding box center [52, 62] width 83 height 11
type input "Sleepover 06#05"
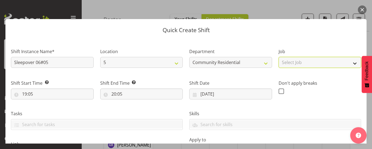
click at [295, 64] on select "Select Job Accounts Admin Art Coordinator Community Leader Community Support Pe…" at bounding box center [320, 62] width 83 height 11
select select "2"
click at [279, 57] on select "Select Job Accounts Admin Art Coordinator Community Leader Community Support Pe…" at bounding box center [320, 62] width 83 height 11
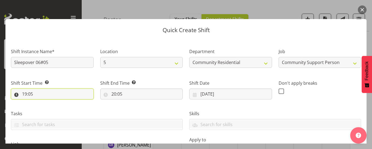
click at [33, 94] on input "19:05" at bounding box center [52, 94] width 83 height 11
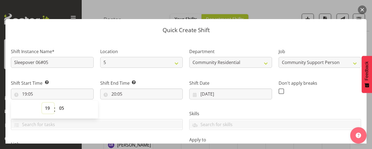
click at [49, 107] on select "00 01 02 03 04 05 06 07 08 09 10 11 12 13 14 15 16 17 18 19 20 21 22 23" at bounding box center [48, 108] width 12 height 11
select select "21"
click at [42, 103] on select "00 01 02 03 04 05 06 07 08 09 10 11 12 13 14 15 16 17 18 19 20 21 22 23" at bounding box center [48, 108] width 12 height 11
type input "21:05"
click at [63, 107] on select "00 01 02 03 04 05 06 07 08 09 10 11 12 13 14 15 16 17 18 19 20 21 22 23 24 25 2…" at bounding box center [62, 108] width 12 height 11
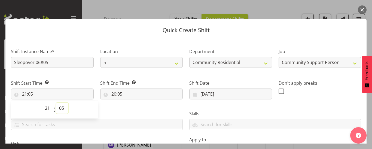
select select "0"
click at [56, 103] on select "00 01 02 03 04 05 06 07 08 09 10 11 12 13 14 15 16 17 18 19 20 21 22 23 24 25 2…" at bounding box center [62, 108] width 12 height 11
type input "21:00"
click at [114, 95] on input "20:05" at bounding box center [141, 94] width 83 height 11
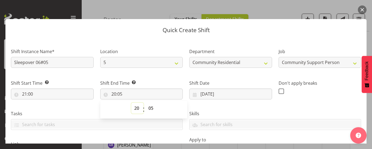
drag, startPoint x: 137, startPoint y: 108, endPoint x: 137, endPoint y: 103, distance: 5.7
click at [136, 108] on select "00 01 02 03 04 05 06 07 08 09 10 11 12 13 14 15 16 17 18 19 20 21 22 23" at bounding box center [137, 108] width 12 height 11
select select "6"
click at [131, 103] on select "00 01 02 03 04 05 06 07 08 09 10 11 12 13 14 15 16 17 18 19 20 21 22 23" at bounding box center [137, 108] width 12 height 11
type input "06:05"
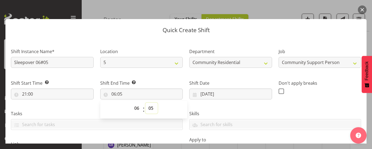
click at [150, 107] on select "00 01 02 03 04 05 06 07 08 09 10 11 12 13 14 15 16 17 18 19 20 21 22 23 24 25 2…" at bounding box center [152, 108] width 12 height 11
select select "0"
click at [146, 103] on select "00 01 02 03 04 05 06 07 08 09 10 11 12 13 14 15 16 17 18 19 20 21 22 23 24 25 2…" at bounding box center [152, 108] width 12 height 11
type input "06:00"
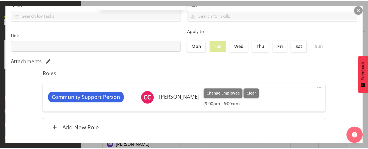
scroll to position [140, 0]
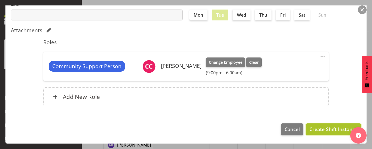
click at [328, 127] on span "Create Shift Instance" at bounding box center [334, 129] width 48 height 7
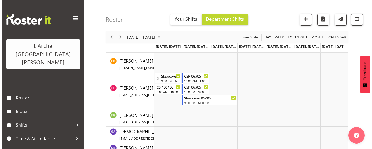
scroll to position [203, 0]
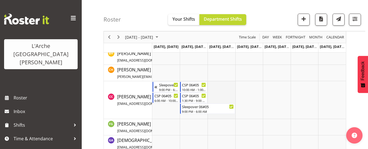
click at [214, 85] on td "Timeline Week of September 11, 2025" at bounding box center [222, 100] width 28 height 38
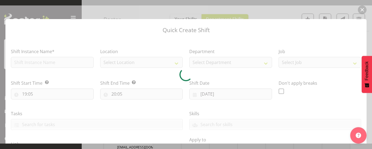
type input "[DATE]"
checkbox input "true"
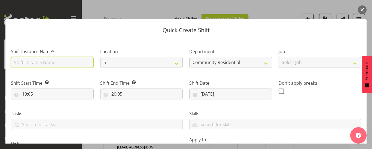
click at [60, 62] on input "text" at bounding box center [52, 62] width 83 height 11
type input "CSP 06#05"
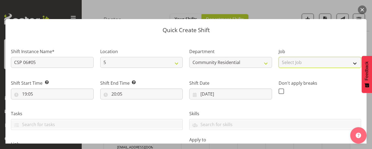
click at [298, 64] on select "Select Job Accounts Admin Art Coordinator Community Leader Community Support Pe…" at bounding box center [320, 62] width 83 height 11
select select "2"
click at [279, 57] on select "Select Job Accounts Admin Art Coordinator Community Leader Community Support Pe…" at bounding box center [320, 62] width 83 height 11
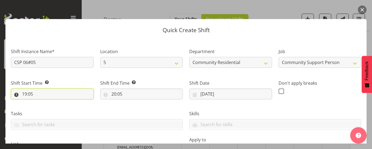
click at [26, 94] on input "19:05" at bounding box center [52, 94] width 83 height 11
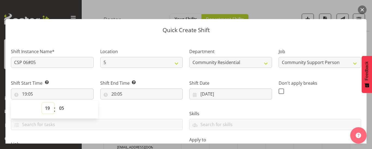
click at [49, 108] on select "00 01 02 03 04 05 06 07 08 09 10 11 12 13 14 15 16 17 18 19 20 21 22 23" at bounding box center [48, 108] width 12 height 11
click at [363, 9] on button "button" at bounding box center [362, 9] width 9 height 9
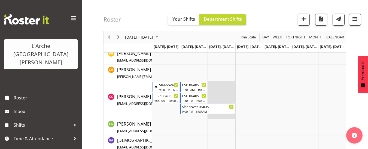
click at [210, 84] on td "Timeline Week of September 11, 2025" at bounding box center [222, 100] width 28 height 38
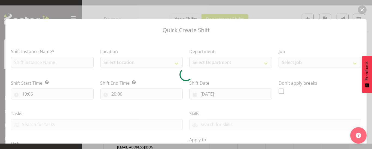
type input "[DATE]"
checkbox input "true"
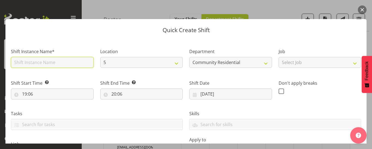
click at [29, 61] on input "text" at bounding box center [52, 62] width 83 height 11
drag, startPoint x: 39, startPoint y: 61, endPoint x: 0, endPoint y: 63, distance: 38.7
click at [0, 64] on div "Quick Create Shift Shift Instance Name* CSP 08#05 Location 5 20 73 Department C…" at bounding box center [186, 74] width 372 height 138
type input "CSP 06#05"
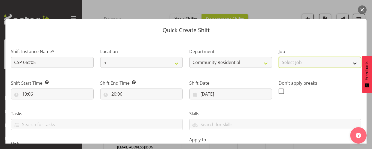
click at [285, 62] on select "Select Job Accounts Admin Art Coordinator Community Leader Community Support Pe…" at bounding box center [320, 62] width 83 height 11
select select "2"
click at [279, 57] on select "Select Job Accounts Admin Art Coordinator Community Leader Community Support Pe…" at bounding box center [320, 62] width 83 height 11
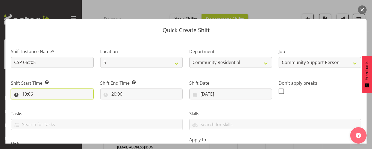
click at [27, 92] on input "19:06" at bounding box center [52, 94] width 83 height 11
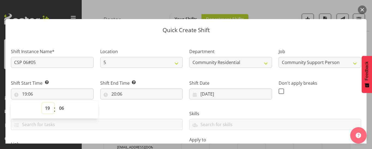
drag, startPoint x: 49, startPoint y: 108, endPoint x: 50, endPoint y: 105, distance: 3.4
click at [49, 108] on select "00 01 02 03 04 05 06 07 08 09 10 11 12 13 14 15 16 17 18 19 20 21 22 23" at bounding box center [48, 108] width 12 height 11
select select "6"
click at [42, 103] on select "00 01 02 03 04 05 06 07 08 09 10 11 12 13 14 15 16 17 18 19 20 21 22 23" at bounding box center [48, 108] width 12 height 11
type input "06:06"
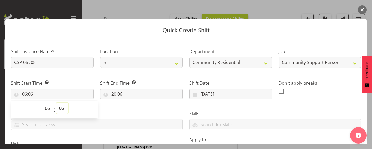
click at [63, 107] on select "00 01 02 03 04 05 06 07 08 09 10 11 12 13 14 15 16 17 18 19 20 21 22 23 24 25 2…" at bounding box center [62, 108] width 12 height 11
select select "0"
click at [56, 103] on select "00 01 02 03 04 05 06 07 08 09 10 11 12 13 14 15 16 17 18 19 20 21 22 23 24 25 2…" at bounding box center [62, 108] width 12 height 11
type input "06:00"
click at [118, 93] on input "20:06" at bounding box center [141, 94] width 83 height 11
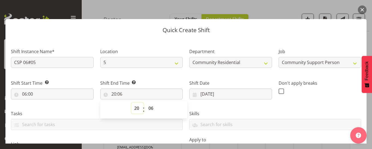
click at [136, 107] on select "00 01 02 03 04 05 06 07 08 09 10 11 12 13 14 15 16 17 18 19 20 21 22 23" at bounding box center [137, 108] width 12 height 11
select select "13"
click at [131, 103] on select "00 01 02 03 04 05 06 07 08 09 10 11 12 13 14 15 16 17 18 19 20 21 22 23" at bounding box center [137, 108] width 12 height 11
type input "13:06"
click at [149, 109] on select "00 01 02 03 04 05 06 07 08 09 10 11 12 13 14 15 16 17 18 19 20 21 22 23 24 25 2…" at bounding box center [152, 108] width 12 height 11
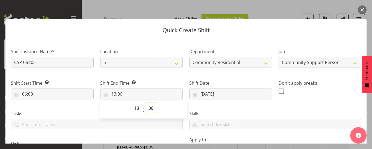
select select "30"
click at [146, 103] on select "00 01 02 03 04 05 06 07 08 09 10 11 12 13 14 15 16 17 18 19 20 21 22 23 24 25 2…" at bounding box center [152, 108] width 12 height 11
type input "13:30"
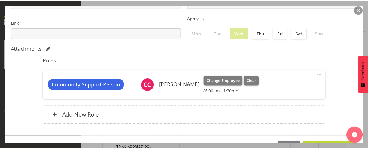
scroll to position [140, 0]
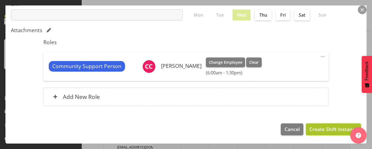
click at [317, 131] on span "Create Shift Instance" at bounding box center [334, 129] width 48 height 7
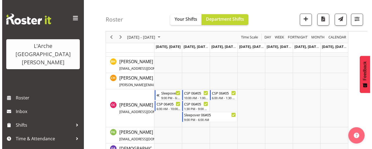
scroll to position [203, 0]
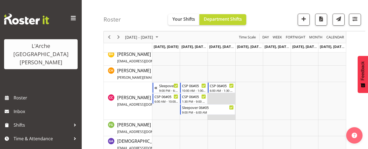
click at [216, 96] on td "Timeline Week of September 11, 2025" at bounding box center [222, 101] width 28 height 38
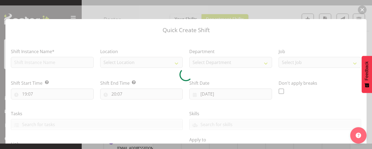
type input "[DATE]"
checkbox input "true"
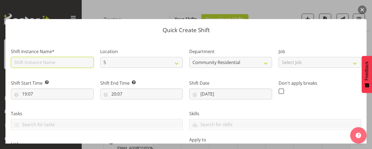
click at [44, 64] on input "text" at bounding box center [52, 62] width 83 height 11
type input "CSP 06#05"
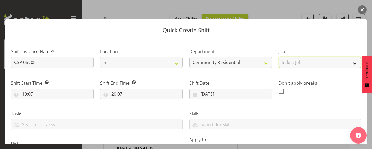
click at [298, 64] on select "Select Job Accounts Admin Art Coordinator Community Leader Community Support Pe…" at bounding box center [320, 62] width 83 height 11
select select "2"
click at [279, 57] on select "Select Job Accounts Admin Art Coordinator Community Leader Community Support Pe…" at bounding box center [320, 62] width 83 height 11
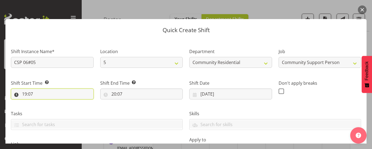
click at [31, 93] on input "19:07" at bounding box center [52, 94] width 83 height 11
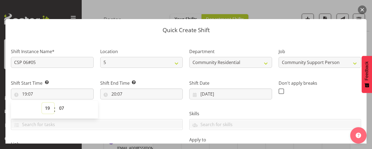
click at [48, 109] on select "00 01 02 03 04 05 06 07 08 09 10 11 12 13 14 15 16 17 18 19 20 21 22 23" at bounding box center [48, 108] width 12 height 11
select select "13"
click at [42, 103] on select "00 01 02 03 04 05 06 07 08 09 10 11 12 13 14 15 16 17 18 19 20 21 22 23" at bounding box center [48, 108] width 12 height 11
type input "13:07"
click at [61, 107] on select "00 01 02 03 04 05 06 07 08 09 10 11 12 13 14 15 16 17 18 19 20 21 22 23 24 25 2…" at bounding box center [62, 108] width 12 height 11
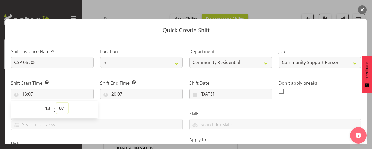
select select "30"
click at [56, 103] on select "00 01 02 03 04 05 06 07 08 09 10 11 12 13 14 15 16 17 18 19 20 21 22 23 24 25 2…" at bounding box center [62, 108] width 12 height 11
type input "13:30"
click at [117, 91] on input "20:07" at bounding box center [141, 94] width 83 height 11
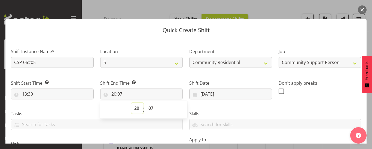
click at [136, 109] on select "00 01 02 03 04 05 06 07 08 09 10 11 12 13 14 15 16 17 18 19 20 21 22 23" at bounding box center [137, 108] width 12 height 11
select select "16"
click at [131, 103] on select "00 01 02 03 04 05 06 07 08 09 10 11 12 13 14 15 16 17 18 19 20 21 22 23" at bounding box center [137, 108] width 12 height 11
type input "16:07"
click at [150, 108] on select "00 01 02 03 04 05 06 07 08 09 10 11 12 13 14 15 16 17 18 19 20 21 22 23 24 25 2…" at bounding box center [152, 108] width 12 height 11
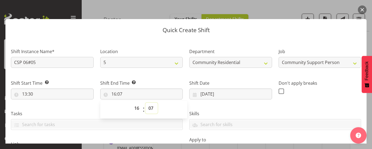
select select "0"
click at [146, 103] on select "00 01 02 03 04 05 06 07 08 09 10 11 12 13 14 15 16 17 18 19 20 21 22 23 24 25 2…" at bounding box center [152, 108] width 12 height 11
type input "16:00"
click at [314, 111] on label "Skills" at bounding box center [275, 113] width 172 height 7
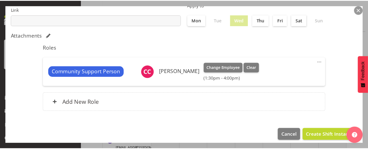
scroll to position [136, 0]
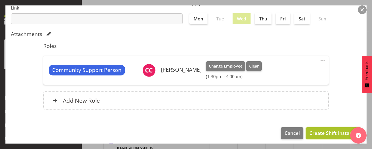
click at [321, 137] on button "Create Shift Instance" at bounding box center [333, 133] width 55 height 12
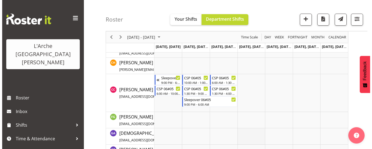
scroll to position [202, 0]
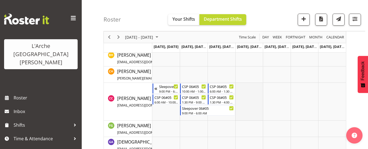
click at [244, 85] on td "Timeline Week of September 11, 2025" at bounding box center [250, 102] width 28 height 38
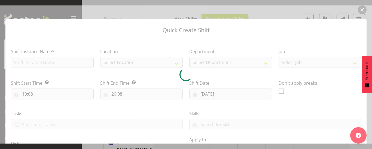
type input "[DATE]"
checkbox input "true"
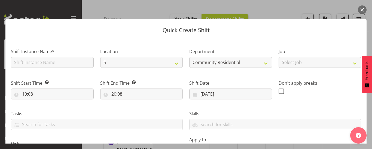
click at [365, 8] on button "button" at bounding box center [362, 9] width 9 height 9
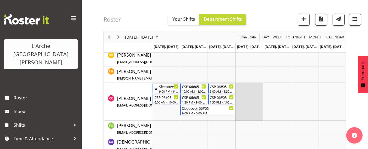
click at [237, 87] on td "Timeline Week of September 11, 2025" at bounding box center [250, 102] width 28 height 38
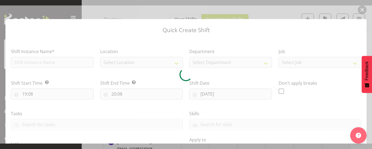
type input "[DATE]"
checkbox input "true"
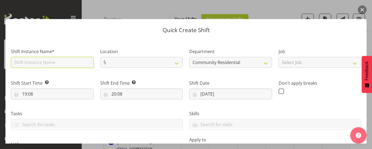
click at [50, 66] on input "text" at bounding box center [52, 62] width 83 height 11
type input "CSP 06#05"
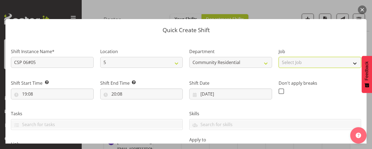
click at [295, 65] on select "Select Job Accounts Admin Art Coordinator Community Leader Community Support Pe…" at bounding box center [320, 62] width 83 height 11
select select "2"
click at [279, 57] on select "Select Job Accounts Admin Art Coordinator Community Leader Community Support Pe…" at bounding box center [320, 62] width 83 height 11
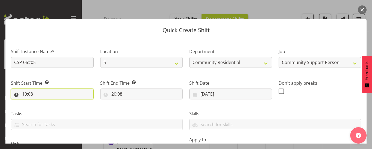
click at [27, 95] on input "19:08" at bounding box center [52, 94] width 83 height 11
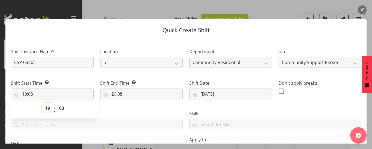
click at [46, 107] on select "00 01 02 03 04 05 06 07 08 09 10 11 12 13 14 15 16 17 18 19 20 21 22 23" at bounding box center [48, 108] width 12 height 11
click at [361, 10] on button "button" at bounding box center [362, 9] width 9 height 9
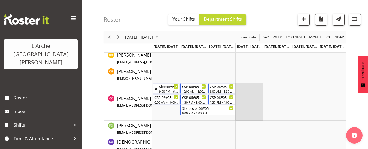
click at [243, 87] on td "Timeline Week of September 11, 2025" at bounding box center [250, 102] width 28 height 38
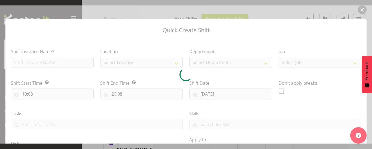
type input "[DATE]"
checkbox input "true"
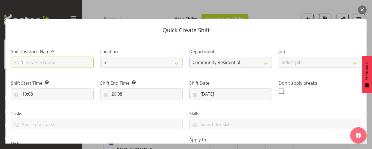
click at [51, 61] on input "text" at bounding box center [52, 62] width 83 height 11
type input "CSP 06#05"
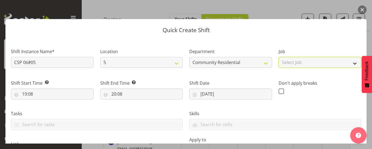
click at [300, 65] on select "Select Job Accounts Admin Art Coordinator Community Leader Community Support Pe…" at bounding box center [320, 62] width 83 height 11
select select "2"
click at [279, 57] on select "Select Job Accounts Admin Art Coordinator Community Leader Community Support Pe…" at bounding box center [320, 62] width 83 height 11
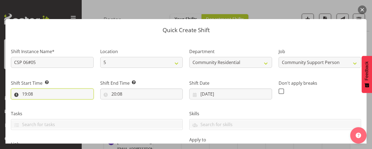
click at [26, 93] on input "19:08" at bounding box center [52, 94] width 83 height 11
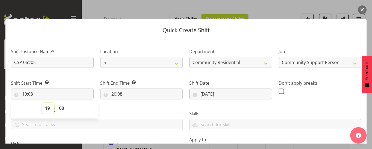
click at [45, 108] on select "00 01 02 03 04 05 06 07 08 09 10 11 12 13 14 15 16 17 18 19 20 21 22 23" at bounding box center [48, 108] width 12 height 11
select select "10"
click at [42, 103] on select "00 01 02 03 04 05 06 07 08 09 10 11 12 13 14 15 16 17 18 19 20 21 22 23" at bounding box center [48, 108] width 12 height 11
type input "10:08"
click at [61, 110] on select "00 01 02 03 04 05 06 07 08 09 10 11 12 13 14 15 16 17 18 19 20 21 22 23 24 25 2…" at bounding box center [62, 108] width 12 height 11
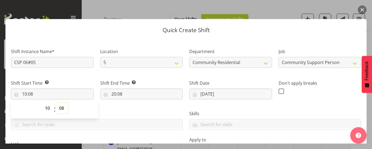
select select "0"
click at [56, 103] on select "00 01 02 03 04 05 06 07 08 09 10 11 12 13 14 15 16 17 18 19 20 21 22 23 24 25 2…" at bounding box center [62, 108] width 12 height 11
type input "10:00"
click at [117, 93] on input "20:08" at bounding box center [141, 94] width 83 height 11
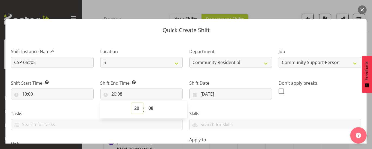
click at [135, 108] on select "00 01 02 03 04 05 06 07 08 09 10 11 12 13 14 15 16 17 18 19 20 21 22 23" at bounding box center [137, 108] width 12 height 11
select select "13"
click at [131, 103] on select "00 01 02 03 04 05 06 07 08 09 10 11 12 13 14 15 16 17 18 19 20 21 22 23" at bounding box center [137, 108] width 12 height 11
type input "13:08"
click at [151, 108] on select "00 01 02 03 04 05 06 07 08 09 10 11 12 13 14 15 16 17 18 19 20 21 22 23 24 25 2…" at bounding box center [152, 108] width 12 height 11
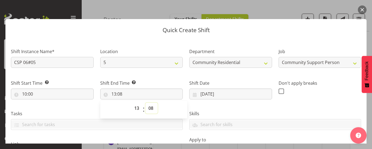
select select "0"
click at [146, 103] on select "00 01 02 03 04 05 06 07 08 09 10 11 12 13 14 15 16 17 18 19 20 21 22 23 24 25 2…" at bounding box center [152, 108] width 12 height 11
type input "13:00"
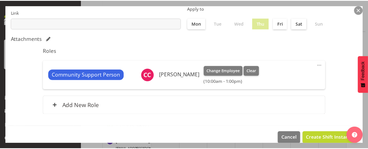
scroll to position [136, 0]
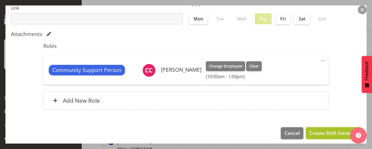
click at [317, 134] on span "Create Shift Instance" at bounding box center [334, 132] width 48 height 7
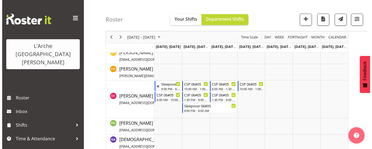
scroll to position [201, 0]
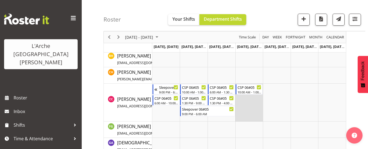
click at [239, 98] on td "Timeline Week of September 11, 2025" at bounding box center [250, 103] width 28 height 38
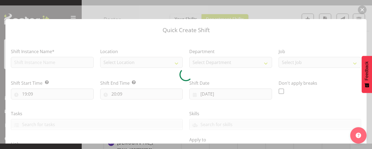
type input "[DATE]"
checkbox input "true"
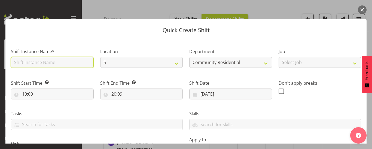
click at [40, 64] on input "text" at bounding box center [52, 62] width 83 height 11
type input "CSP 06#05"
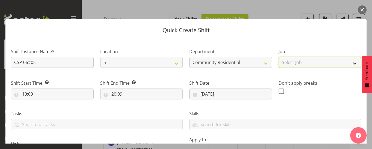
click at [282, 63] on select "Select Job Accounts Admin Art Coordinator Community Leader Community Support Pe…" at bounding box center [320, 62] width 83 height 11
select select "2"
click at [279, 57] on select "Select Job Accounts Admin Art Coordinator Community Leader Community Support Pe…" at bounding box center [320, 62] width 83 height 11
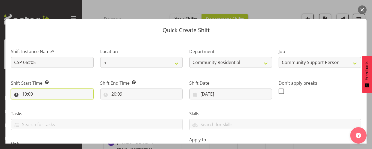
click at [31, 95] on input "19:09" at bounding box center [52, 94] width 83 height 11
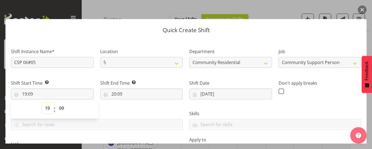
click at [47, 108] on select "00 01 02 03 04 05 06 07 08 09 10 11 12 13 14 15 16 17 18 19 20 21 22 23" at bounding box center [48, 108] width 12 height 11
select select "13"
click at [42, 103] on select "00 01 02 03 04 05 06 07 08 09 10 11 12 13 14 15 16 17 18 19 20 21 22 23" at bounding box center [48, 108] width 12 height 11
type input "13:09"
click at [61, 109] on select "00 01 02 03 04 05 06 07 08 09 10 11 12 13 14 15 16 17 18 19 20 21 22 23 24 25 2…" at bounding box center [62, 108] width 12 height 11
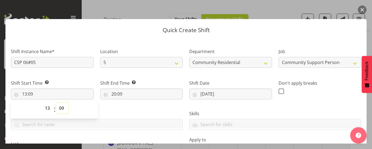
select select "30"
click at [56, 103] on select "00 01 02 03 04 05 06 07 08 09 10 11 12 13 14 15 16 17 18 19 20 21 22 23 24 25 2…" at bounding box center [62, 108] width 12 height 11
type input "13:30"
click at [113, 95] on input "20:09" at bounding box center [141, 94] width 83 height 11
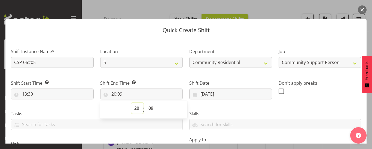
click at [135, 107] on select "00 01 02 03 04 05 06 07 08 09 10 11 12 13 14 15 16 17 18 19 20 21 22 23" at bounding box center [137, 108] width 12 height 11
select select "16"
click at [131, 103] on select "00 01 02 03 04 05 06 07 08 09 10 11 12 13 14 15 16 17 18 19 20 21 22 23" at bounding box center [137, 108] width 12 height 11
type input "16:09"
click at [151, 108] on select "00 01 02 03 04 05 06 07 08 09 10 11 12 13 14 15 16 17 18 19 20 21 22 23 24 25 2…" at bounding box center [152, 108] width 12 height 11
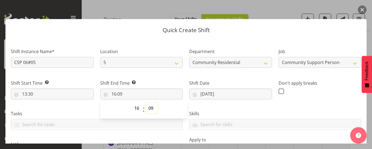
select select "0"
click at [146, 103] on select "00 01 02 03 04 05 06 07 08 09 10 11 12 13 14 15 16 17 18 19 20 21 22 23 24 25 2…" at bounding box center [152, 108] width 12 height 11
type input "16:00"
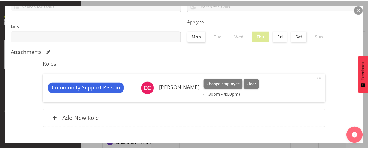
scroll to position [140, 0]
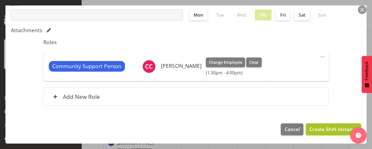
click at [331, 130] on span "Create Shift Instance" at bounding box center [334, 129] width 48 height 7
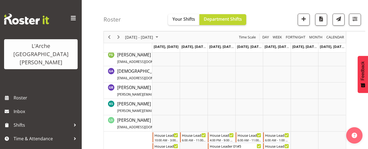
scroll to position [255, 0]
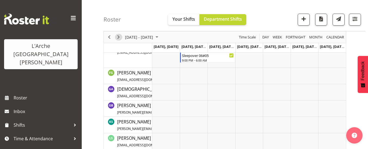
click at [120, 38] on span "Next" at bounding box center [118, 37] width 7 height 7
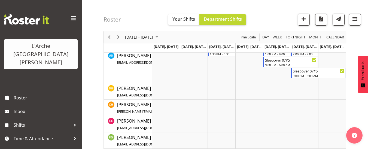
scroll to position [178, 0]
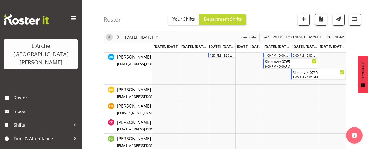
click at [111, 39] on span "Previous" at bounding box center [109, 37] width 7 height 7
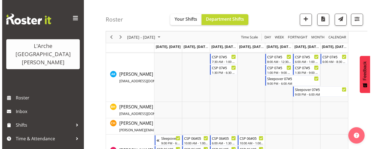
scroll to position [177, 0]
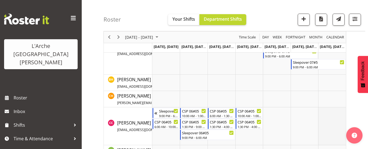
click at [322, 111] on td "Timeline Week of September 11, 2025" at bounding box center [332, 126] width 28 height 38
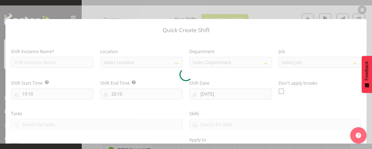
type input "[DATE]"
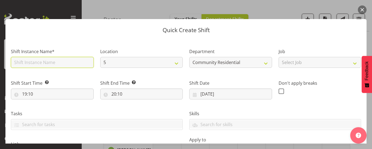
click at [50, 62] on input "text" at bounding box center [52, 62] width 83 height 11
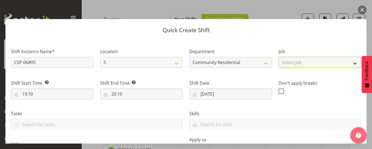
click at [303, 60] on select "Select Job Accounts Admin Art Coordinator Community Leader Community Support Pe…" at bounding box center [320, 62] width 83 height 11
click at [279, 57] on select "Select Job Accounts Admin Art Coordinator Community Leader Community Support Pe…" at bounding box center [320, 62] width 83 height 11
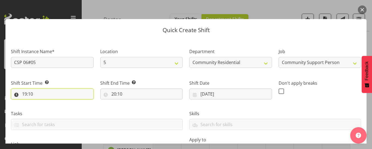
click at [26, 94] on input "19:10" at bounding box center [52, 94] width 83 height 11
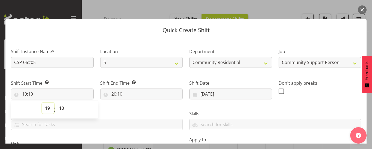
drag, startPoint x: 47, startPoint y: 108, endPoint x: 47, endPoint y: 104, distance: 3.6
click at [47, 108] on select "00 01 02 03 04 05 06 07 08 09 10 11 12 13 14 15 16 17 18 19 20 21 22 23" at bounding box center [48, 108] width 12 height 11
click at [42, 103] on select "00 01 02 03 04 05 06 07 08 09 10 11 12 13 14 15 16 17 18 19 20 21 22 23" at bounding box center [48, 108] width 12 height 11
click at [62, 108] on select "00 01 02 03 04 05 06 07 08 09 10 11 12 13 14 15 16 17 18 19 20 21 22 23 24 25 2…" at bounding box center [62, 108] width 12 height 11
click at [56, 103] on select "00 01 02 03 04 05 06 07 08 09 10 11 12 13 14 15 16 17 18 19 20 21 22 23 24 25 2…" at bounding box center [62, 108] width 12 height 11
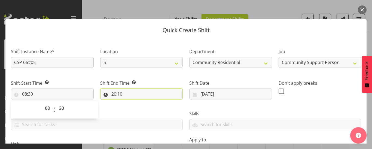
click at [115, 96] on input "20:10" at bounding box center [141, 94] width 83 height 11
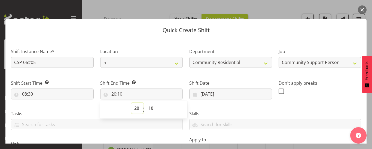
click at [133, 107] on select "00 01 02 03 04 05 06 07 08 09 10 11 12 13 14 15 16 17 18 19 20 21 22 23" at bounding box center [137, 108] width 12 height 11
click at [131, 103] on select "00 01 02 03 04 05 06 07 08 09 10 11 12 13 14 15 16 17 18 19 20 21 22 23" at bounding box center [137, 108] width 12 height 11
click at [150, 108] on select "00 01 02 03 04 05 06 07 08 09 10 11 12 13 14 15 16 17 18 19 20 21 22 23 24 25 2…" at bounding box center [152, 108] width 12 height 11
click at [146, 103] on select "00 01 02 03 04 05 06 07 08 09 10 11 12 13 14 15 16 17 18 19 20 21 22 23 24 25 2…" at bounding box center [152, 108] width 12 height 11
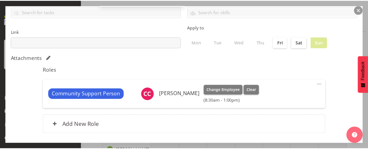
scroll to position [140, 0]
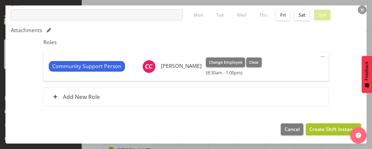
click at [315, 128] on span "Create Shift Instance" at bounding box center [334, 129] width 48 height 7
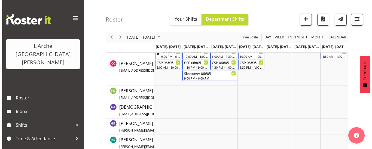
scroll to position [231, 0]
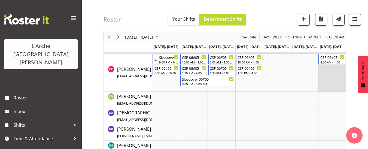
click at [329, 68] on td "Timeline Week of September 11, 2025" at bounding box center [332, 73] width 28 height 38
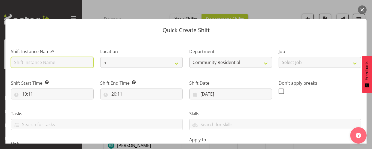
click at [49, 63] on input "text" at bounding box center [52, 62] width 83 height 11
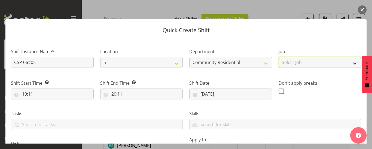
click at [295, 62] on select "Select Job Accounts Admin Art Coordinator Community Leader Community Support Pe…" at bounding box center [320, 62] width 83 height 11
click at [279, 57] on select "Select Job Accounts Admin Art Coordinator Community Leader Community Support Pe…" at bounding box center [320, 62] width 83 height 11
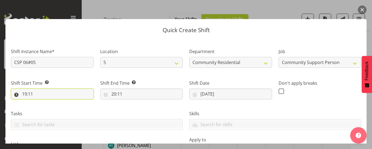
click at [31, 92] on input "19:11" at bounding box center [52, 94] width 83 height 11
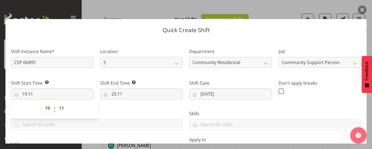
click at [47, 108] on select "00 01 02 03 04 05 06 07 08 09 10 11 12 13 14 15 16 17 18 19 20 21 22 23" at bounding box center [48, 108] width 12 height 11
click at [42, 103] on select "00 01 02 03 04 05 06 07 08 09 10 11 12 13 14 15 16 17 18 19 20 21 22 23" at bounding box center [48, 108] width 12 height 11
click at [61, 108] on select "00 01 02 03 04 05 06 07 08 09 10 11 12 13 14 15 16 17 18 19 20 21 22 23 24 25 2…" at bounding box center [62, 108] width 12 height 11
click at [56, 103] on select "00 01 02 03 04 05 06 07 08 09 10 11 12 13 14 15 16 17 18 19 20 21 22 23 24 25 2…" at bounding box center [62, 108] width 12 height 11
click at [62, 108] on select "00 01 02 03 04 05 06 07 08 09 10 11 12 13 14 15 16 17 18 19 20 21 22 23 24 25 2…" at bounding box center [62, 108] width 12 height 11
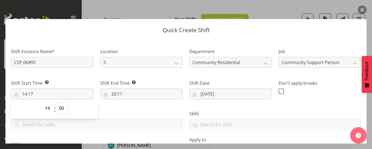
click at [56, 103] on select "00 01 02 03 04 05 06 07 08 09 10 11 12 13 14 15 16 17 18 19 20 21 22 23 24 25 2…" at bounding box center [62, 108] width 12 height 11
click at [121, 95] on input "20:11" at bounding box center [141, 94] width 83 height 11
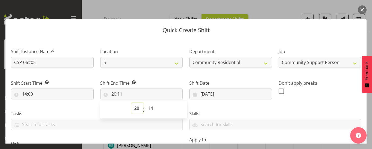
click at [134, 107] on select "00 01 02 03 04 05 06 07 08 09 10 11 12 13 14 15 16 17 18 19 20 21 22 23" at bounding box center [137, 108] width 12 height 11
click at [131, 103] on select "00 01 02 03 04 05 06 07 08 09 10 11 12 13 14 15 16 17 18 19 20 21 22 23" at bounding box center [137, 108] width 12 height 11
click at [151, 110] on select "00 01 02 03 04 05 06 07 08 09 10 11 12 13 14 15 16 17 18 19 20 21 22 23 24 25 2…" at bounding box center [152, 108] width 12 height 11
click at [146, 103] on select "00 01 02 03 04 05 06 07 08 09 10 11 12 13 14 15 16 17 18 19 20 21 22 23 24 25 2…" at bounding box center [152, 108] width 12 height 11
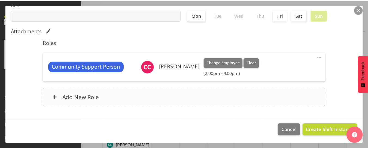
scroll to position [140, 0]
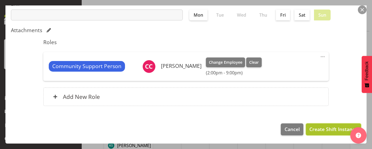
click at [321, 128] on span "Create Shift Instance" at bounding box center [334, 129] width 48 height 7
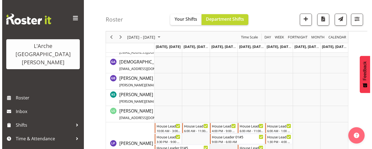
scroll to position [230, 0]
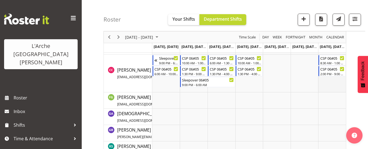
click at [335, 80] on td "Timeline Week of September 11, 2025" at bounding box center [332, 74] width 28 height 38
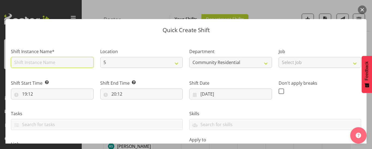
click at [71, 64] on input "text" at bounding box center [52, 62] width 83 height 11
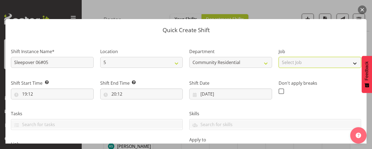
click at [312, 65] on select "Select Job Accounts Admin Art Coordinator Community Leader Community Support Pe…" at bounding box center [320, 62] width 83 height 11
click at [279, 57] on select "Select Job Accounts Admin Art Coordinator Community Leader Community Support Pe…" at bounding box center [320, 62] width 83 height 11
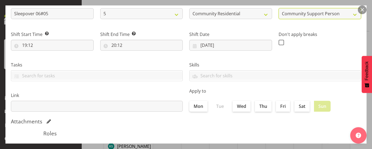
scroll to position [55, 0]
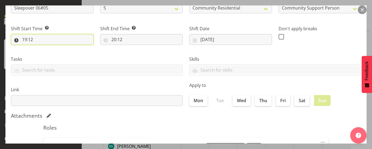
click at [29, 39] on input "19:12" at bounding box center [52, 39] width 83 height 11
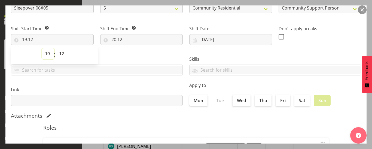
click at [46, 53] on select "00 01 02 03 04 05 06 07 08 09 10 11 12 13 14 15 16 17 18 19 20 21 22 23" at bounding box center [48, 53] width 12 height 11
click at [42, 48] on select "00 01 02 03 04 05 06 07 08 09 10 11 12 13 14 15 16 17 18 19 20 21 22 23" at bounding box center [48, 53] width 12 height 11
click at [62, 55] on select "00 01 02 03 04 05 06 07 08 09 10 11 12 13 14 15 16 17 18 19 20 21 22 23 24 25 2…" at bounding box center [62, 53] width 12 height 11
click at [56, 48] on select "00 01 02 03 04 05 06 07 08 09 10 11 12 13 14 15 16 17 18 19 20 21 22 23 24 25 2…" at bounding box center [62, 53] width 12 height 11
click at [117, 42] on input "20:12" at bounding box center [141, 39] width 83 height 11
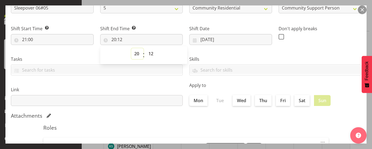
click at [134, 53] on select "00 01 02 03 04 05 06 07 08 09 10 11 12 13 14 15 16 17 18 19 20 21 22 23" at bounding box center [137, 53] width 12 height 11
click at [131, 48] on select "00 01 02 03 04 05 06 07 08 09 10 11 12 13 14 15 16 17 18 19 20 21 22 23" at bounding box center [137, 53] width 12 height 11
drag, startPoint x: 150, startPoint y: 53, endPoint x: 149, endPoint y: 50, distance: 2.7
click at [150, 53] on select "00 01 02 03 04 05 06 07 08 09 10 11 12 13 14 15 16 17 18 19 20 21 22 23 24 25 2…" at bounding box center [152, 53] width 12 height 11
click at [146, 48] on select "00 01 02 03 04 05 06 07 08 09 10 11 12 13 14 15 16 17 18 19 20 21 22 23 24 25 2…" at bounding box center [152, 53] width 12 height 11
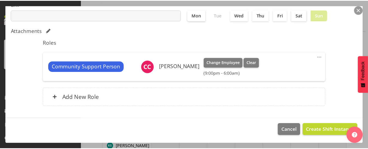
scroll to position [140, 0]
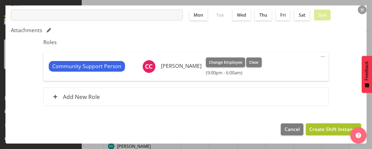
click at [320, 126] on span "Create Shift Instance" at bounding box center [334, 129] width 48 height 7
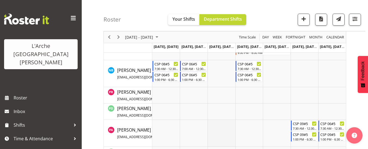
scroll to position [366, 0]
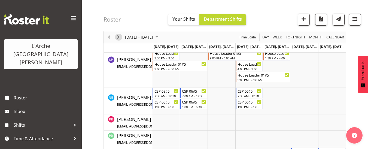
click at [116, 39] on span "Next" at bounding box center [118, 37] width 7 height 7
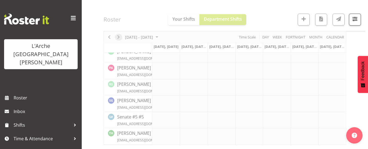
scroll to position [244, 0]
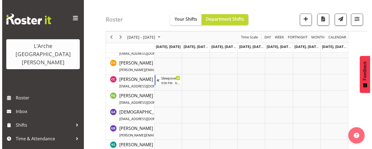
scroll to position [205, 0]
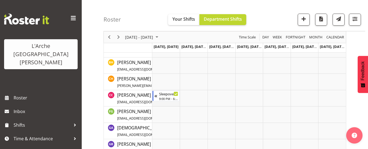
click at [158, 104] on td "Timeline Week of September 18, 2025" at bounding box center [166, 98] width 28 height 16
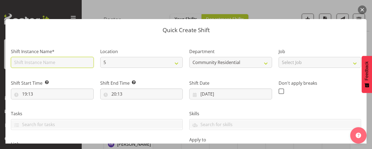
click at [55, 64] on input "text" at bounding box center [52, 62] width 83 height 11
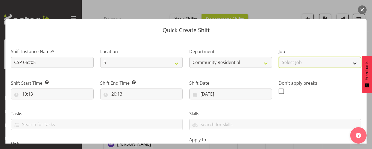
click at [314, 64] on select "Select Job Accounts Admin Art Coordinator Community Leader Community Support Pe…" at bounding box center [320, 62] width 83 height 11
click at [279, 57] on select "Select Job Accounts Admin Art Coordinator Community Leader Community Support Pe…" at bounding box center [320, 62] width 83 height 11
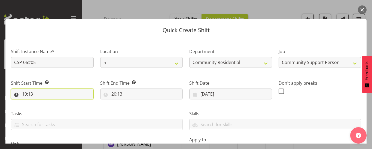
click at [33, 92] on input "19:13" at bounding box center [52, 94] width 83 height 11
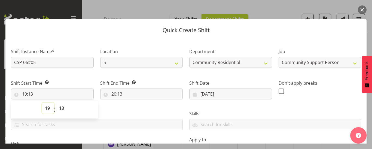
drag, startPoint x: 46, startPoint y: 108, endPoint x: 46, endPoint y: 103, distance: 5.7
click at [46, 108] on select "00 01 02 03 04 05 06 07 08 09 10 11 12 13 14 15 16 17 18 19 20 21 22 23" at bounding box center [48, 108] width 12 height 11
click at [42, 103] on select "00 01 02 03 04 05 06 07 08 09 10 11 12 13 14 15 16 17 18 19 20 21 22 23" at bounding box center [48, 108] width 12 height 11
drag, startPoint x: 60, startPoint y: 107, endPoint x: 62, endPoint y: 104, distance: 3.9
click at [61, 107] on select "00 01 02 03 04 05 06 07 08 09 10 11 12 13 14 15 16 17 18 19 20 21 22 23 24 25 2…" at bounding box center [62, 108] width 12 height 11
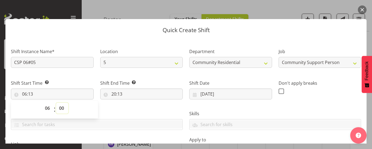
click at [56, 103] on select "00 01 02 03 04 05 06 07 08 09 10 11 12 13 14 15 16 17 18 19 20 21 22 23 24 25 2…" at bounding box center [62, 108] width 12 height 11
click at [114, 94] on input "20:13" at bounding box center [141, 94] width 83 height 11
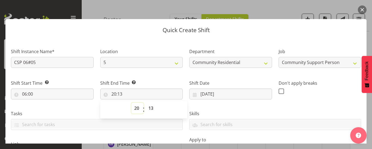
drag, startPoint x: 135, startPoint y: 109, endPoint x: 135, endPoint y: 106, distance: 3.3
click at [135, 108] on select "00 01 02 03 04 05 06 07 08 09 10 11 12 13 14 15 16 17 18 19 20 21 22 23" at bounding box center [137, 108] width 12 height 11
click at [131, 103] on select "00 01 02 03 04 05 06 07 08 09 10 11 12 13 14 15 16 17 18 19 20 21 22 23" at bounding box center [137, 108] width 12 height 11
click at [150, 109] on select "00 01 02 03 04 05 06 07 08 09 10 11 12 13 14 15 16 17 18 19 20 21 22 23 24 25 2…" at bounding box center [152, 108] width 12 height 11
click at [146, 103] on select "00 01 02 03 04 05 06 07 08 09 10 11 12 13 14 15 16 17 18 19 20 21 22 23 24 25 2…" at bounding box center [152, 108] width 12 height 11
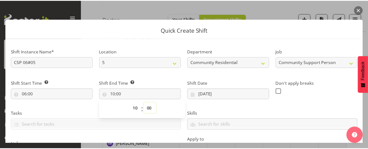
scroll to position [140, 0]
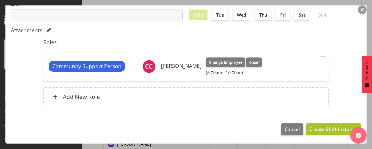
click at [333, 125] on button "Create Shift Instance" at bounding box center [333, 129] width 55 height 12
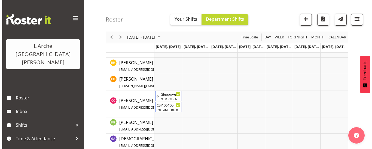
scroll to position [204, 0]
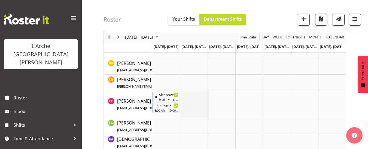
click at [185, 95] on td "Timeline Week of September 18, 2025" at bounding box center [194, 104] width 28 height 27
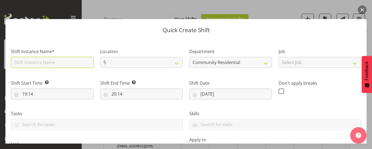
click at [24, 61] on input "text" at bounding box center [52, 62] width 83 height 11
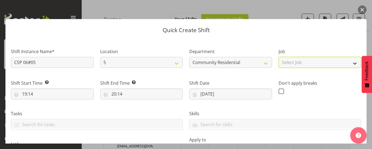
click at [292, 62] on select "Select Job Accounts Admin Art Coordinator Community Leader Community Support Pe…" at bounding box center [320, 62] width 83 height 11
click at [279, 57] on select "Select Job Accounts Admin Art Coordinator Community Leader Community Support Pe…" at bounding box center [320, 62] width 83 height 11
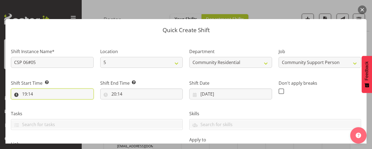
click at [24, 93] on input "19:14" at bounding box center [52, 94] width 83 height 11
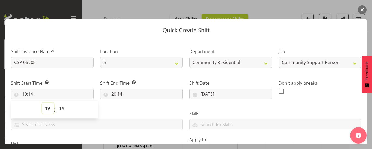
click at [49, 109] on select "00 01 02 03 04 05 06 07 08 09 10 11 12 13 14 15 16 17 18 19 20 21 22 23" at bounding box center [48, 108] width 12 height 11
click at [42, 103] on select "00 01 02 03 04 05 06 07 08 09 10 11 12 13 14 15 16 17 18 19 20 21 22 23" at bounding box center [48, 108] width 12 height 11
drag, startPoint x: 61, startPoint y: 106, endPoint x: 61, endPoint y: 103, distance: 3.3
click at [61, 106] on select "00 01 02 03 04 05 06 07 08 09 10 11 12 13 14 15 16 17 18 19 20 21 22 23 24 25 2…" at bounding box center [62, 108] width 12 height 11
click at [56, 103] on select "00 01 02 03 04 05 06 07 08 09 10 11 12 13 14 15 16 17 18 19 20 21 22 23 24 25 2…" at bounding box center [62, 108] width 12 height 11
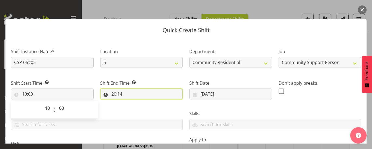
click at [115, 95] on input "20:14" at bounding box center [141, 94] width 83 height 11
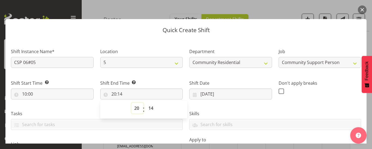
click at [134, 106] on select "00 01 02 03 04 05 06 07 08 09 10 11 12 13 14 15 16 17 18 19 20 21 22 23" at bounding box center [137, 108] width 12 height 11
click at [131, 103] on select "00 01 02 03 04 05 06 07 08 09 10 11 12 13 14 15 16 17 18 19 20 21 22 23" at bounding box center [137, 108] width 12 height 11
click at [151, 108] on select "00 01 02 03 04 05 06 07 08 09 10 11 12 13 14 15 16 17 18 19 20 21 22 23 24 25 2…" at bounding box center [152, 108] width 12 height 11
click at [146, 103] on select "00 01 02 03 04 05 06 07 08 09 10 11 12 13 14 15 16 17 18 19 20 21 22 23 24 25 2…" at bounding box center [152, 108] width 12 height 11
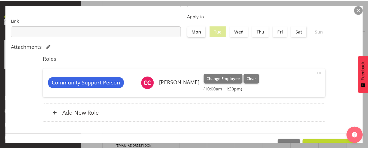
scroll to position [136, 0]
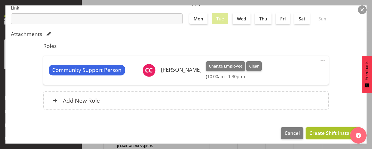
click at [323, 132] on span "Create Shift Instance" at bounding box center [334, 132] width 48 height 7
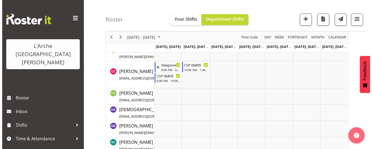
scroll to position [231, 0]
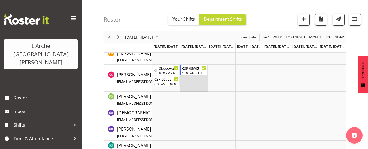
click at [184, 79] on td "Timeline Week of September 18, 2025" at bounding box center [194, 78] width 28 height 27
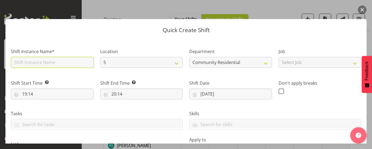
click at [34, 61] on input "text" at bounding box center [52, 62] width 83 height 11
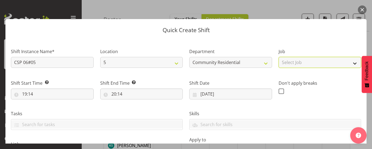
click at [280, 64] on select "Select Job Accounts Admin Art Coordinator Community Leader Community Support Pe…" at bounding box center [320, 62] width 83 height 11
click at [279, 57] on select "Select Job Accounts Admin Art Coordinator Community Leader Community Support Pe…" at bounding box center [320, 62] width 83 height 11
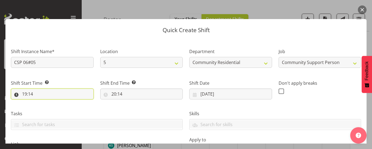
click at [34, 93] on input "19:14" at bounding box center [52, 94] width 83 height 11
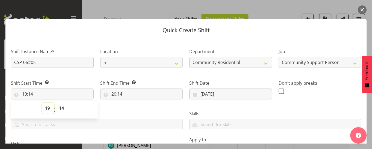
click at [47, 107] on select "00 01 02 03 04 05 06 07 08 09 10 11 12 13 14 15 16 17 18 19 20 21 22 23" at bounding box center [48, 108] width 12 height 11
click at [42, 103] on select "00 01 02 03 04 05 06 07 08 09 10 11 12 13 14 15 16 17 18 19 20 21 22 23" at bounding box center [48, 108] width 12 height 11
click at [61, 108] on select "00 01 02 03 04 05 06 07 08 09 10 11 12 13 14 15 16 17 18 19 20 21 22 23 24 25 2…" at bounding box center [62, 108] width 12 height 11
click at [56, 103] on select "00 01 02 03 04 05 06 07 08 09 10 11 12 13 14 15 16 17 18 19 20 21 22 23 24 25 2…" at bounding box center [62, 108] width 12 height 11
click at [118, 93] on input "20:14" at bounding box center [141, 94] width 83 height 11
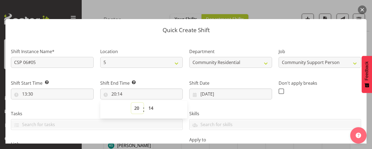
click at [136, 107] on select "00 01 02 03 04 05 06 07 08 09 10 11 12 13 14 15 16 17 18 19 20 21 22 23" at bounding box center [137, 108] width 12 height 11
click at [131, 103] on select "00 01 02 03 04 05 06 07 08 09 10 11 12 13 14 15 16 17 18 19 20 21 22 23" at bounding box center [137, 108] width 12 height 11
click at [151, 109] on select "00 01 02 03 04 05 06 07 08 09 10 11 12 13 14 15 16 17 18 19 20 21 22 23 24 25 2…" at bounding box center [152, 108] width 12 height 11
click at [146, 103] on select "00 01 02 03 04 05 06 07 08 09 10 11 12 13 14 15 16 17 18 19 20 21 22 23 24 25 2…" at bounding box center [152, 108] width 12 height 11
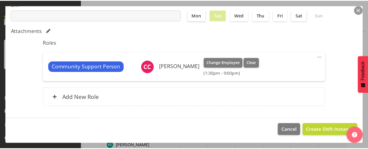
scroll to position [140, 0]
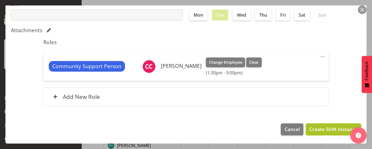
click at [320, 129] on span "Create Shift Instance" at bounding box center [334, 129] width 48 height 7
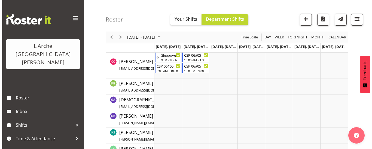
scroll to position [230, 0]
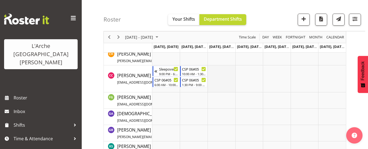
click at [209, 69] on td "Timeline Week of September 18, 2025" at bounding box center [222, 78] width 28 height 27
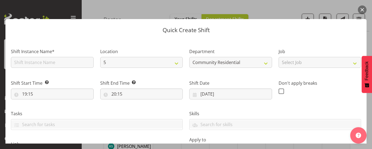
click at [358, 8] on div "Quick Create Shift Shift Instance Name* Location 5 20 73 Department Community R…" at bounding box center [186, 74] width 372 height 138
click at [363, 8] on button "button" at bounding box center [362, 9] width 9 height 9
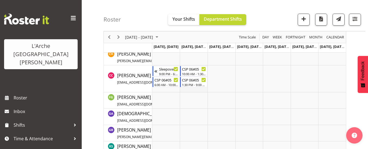
click at [187, 89] on td "Timeline Week of September 18, 2025" at bounding box center [194, 78] width 28 height 27
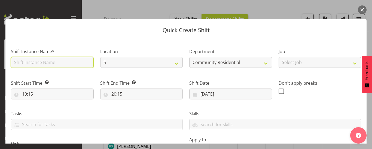
click at [37, 61] on input "text" at bounding box center [52, 62] width 83 height 11
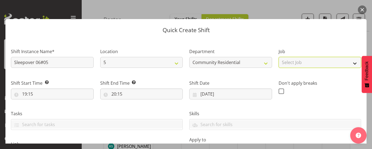
click at [286, 63] on select "Select Job Accounts Admin Art Coordinator Community Leader Community Support Pe…" at bounding box center [320, 62] width 83 height 11
click at [279, 57] on select "Select Job Accounts Admin Art Coordinator Community Leader Community Support Pe…" at bounding box center [320, 62] width 83 height 11
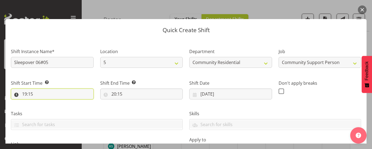
click at [33, 94] on input "19:15" at bounding box center [52, 94] width 83 height 11
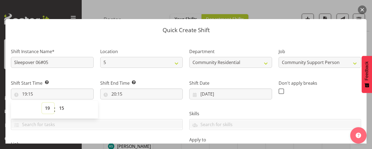
click at [46, 106] on select "00 01 02 03 04 05 06 07 08 09 10 11 12 13 14 15 16 17 18 19 20 21 22 23" at bounding box center [48, 108] width 12 height 11
click at [42, 103] on select "00 01 02 03 04 05 06 07 08 09 10 11 12 13 14 15 16 17 18 19 20 21 22 23" at bounding box center [48, 108] width 12 height 11
drag, startPoint x: 62, startPoint y: 107, endPoint x: 62, endPoint y: 103, distance: 3.3
click at [62, 107] on select "00 01 02 03 04 05 06 07 08 09 10 11 12 13 14 15 16 17 18 19 20 21 22 23 24 25 2…" at bounding box center [62, 108] width 12 height 11
click at [56, 103] on select "00 01 02 03 04 05 06 07 08 09 10 11 12 13 14 15 16 17 18 19 20 21 22 23 24 25 2…" at bounding box center [62, 108] width 12 height 11
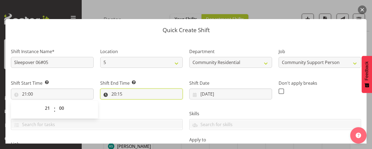
click at [119, 94] on input "20:15" at bounding box center [141, 94] width 83 height 11
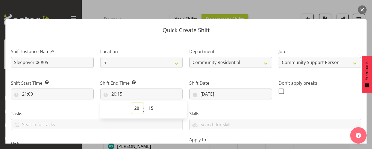
click at [136, 107] on select "00 01 02 03 04 05 06 07 08 09 10 11 12 13 14 15 16 17 18 19 20 21 22 23" at bounding box center [137, 108] width 12 height 11
click at [131, 103] on select "00 01 02 03 04 05 06 07 08 09 10 11 12 13 14 15 16 17 18 19 20 21 22 23" at bounding box center [137, 108] width 12 height 11
drag, startPoint x: 151, startPoint y: 107, endPoint x: 153, endPoint y: 103, distance: 4.8
click at [151, 107] on select "00 01 02 03 04 05 06 07 08 09 10 11 12 13 14 15 16 17 18 19 20 21 22 23 24 25 2…" at bounding box center [152, 108] width 12 height 11
click at [146, 103] on select "00 01 02 03 04 05 06 07 08 09 10 11 12 13 14 15 16 17 18 19 20 21 22 23 24 25 2…" at bounding box center [152, 108] width 12 height 11
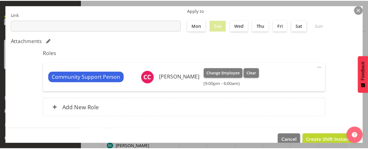
scroll to position [136, 0]
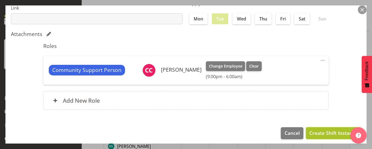
click at [313, 130] on span "Create Shift Instance" at bounding box center [334, 132] width 48 height 7
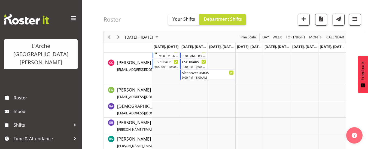
scroll to position [240, 0]
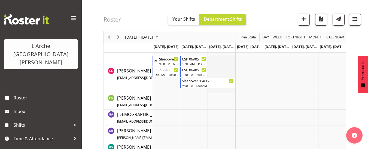
click at [213, 61] on td "Timeline Week of September 18, 2025" at bounding box center [222, 74] width 28 height 38
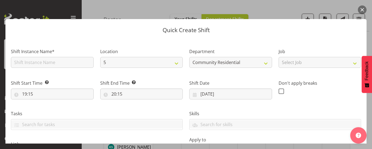
click at [364, 8] on button "button" at bounding box center [362, 9] width 9 height 9
